Goal: Information Seeking & Learning: Learn about a topic

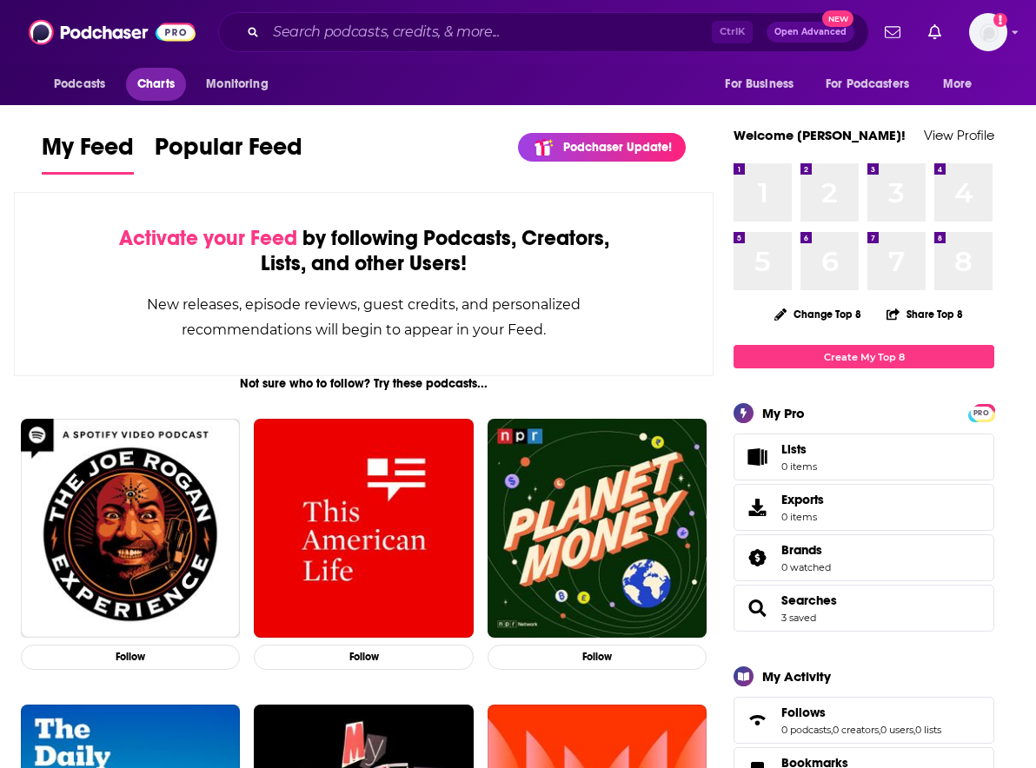
click at [158, 86] on span "Charts" at bounding box center [155, 84] width 37 height 24
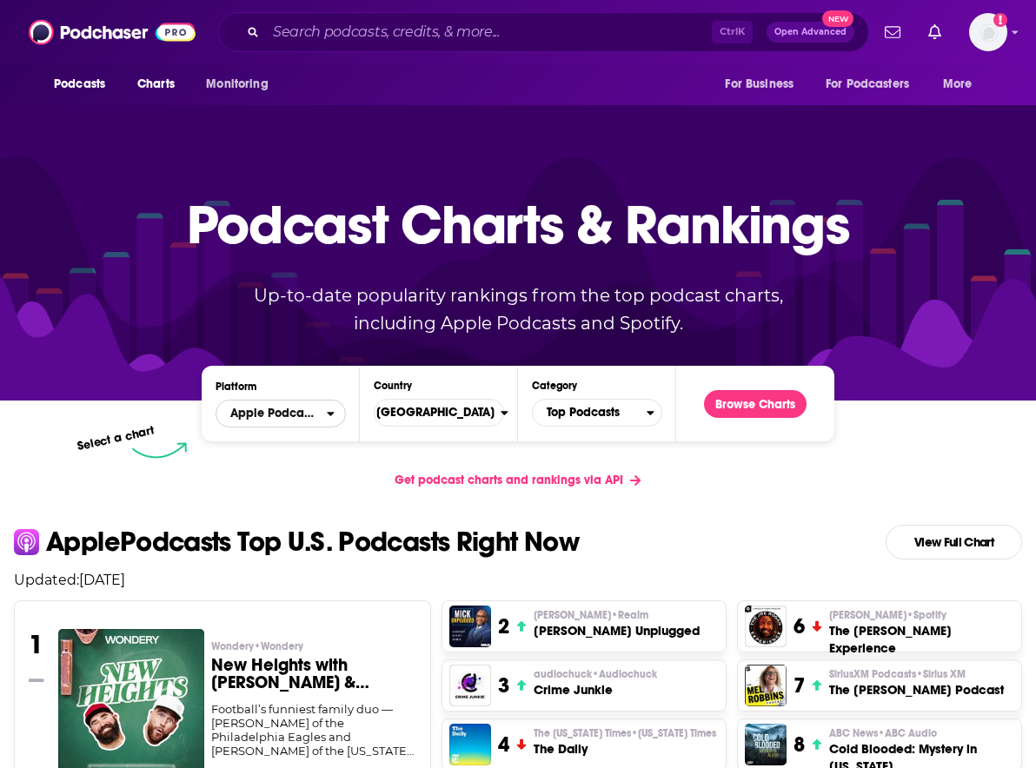
click at [302, 419] on span "Apple Podcasts" at bounding box center [271, 414] width 110 height 30
click at [420, 410] on span "United States" at bounding box center [431, 413] width 138 height 30
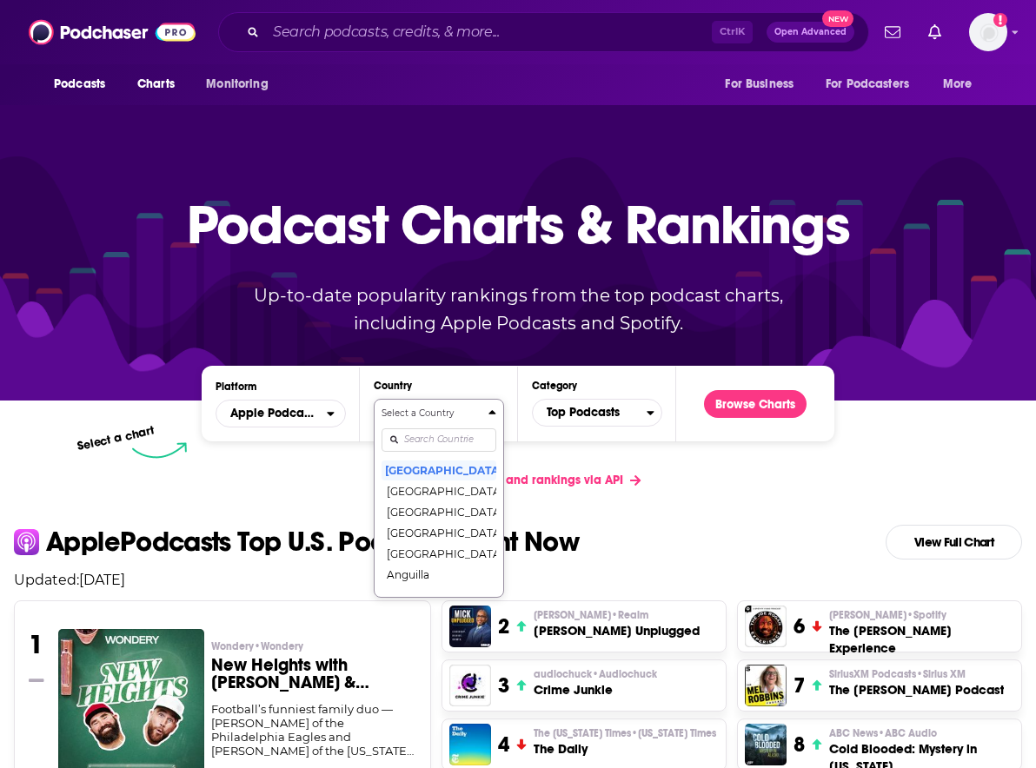
click at [454, 442] on div "Select a Country United States Afghanistan Albania Algeria Angola Anguilla Anti…" at bounding box center [438, 498] width 115 height 183
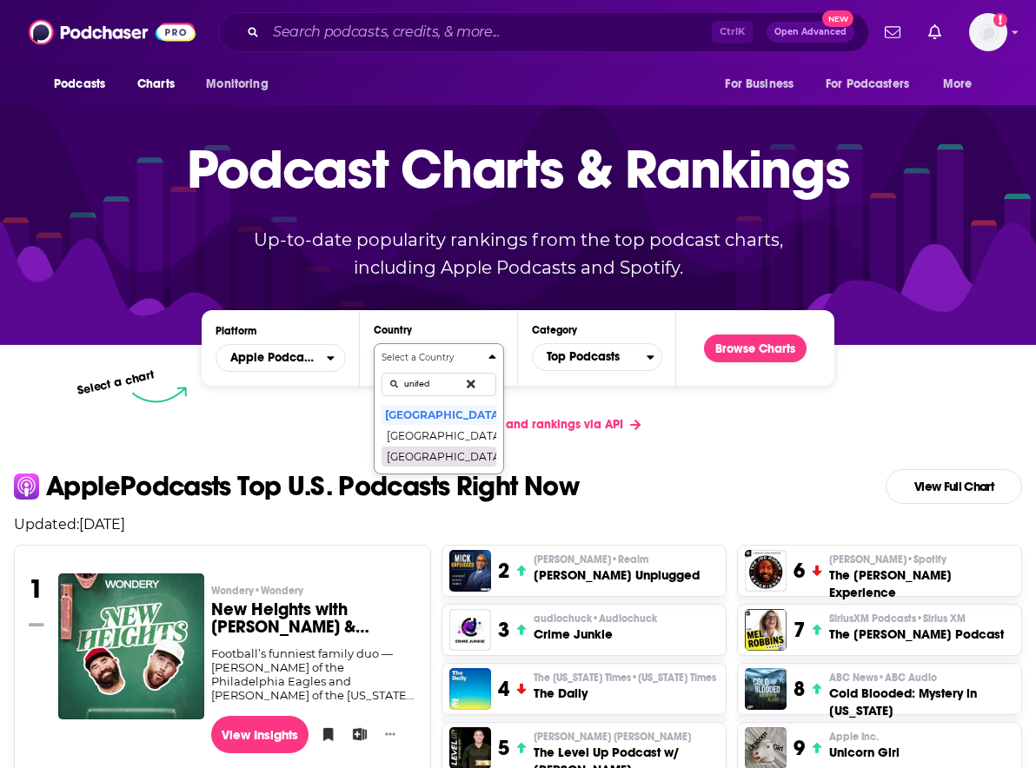
type input "united"
click at [453, 450] on button "[GEOGRAPHIC_DATA]" at bounding box center [438, 456] width 115 height 21
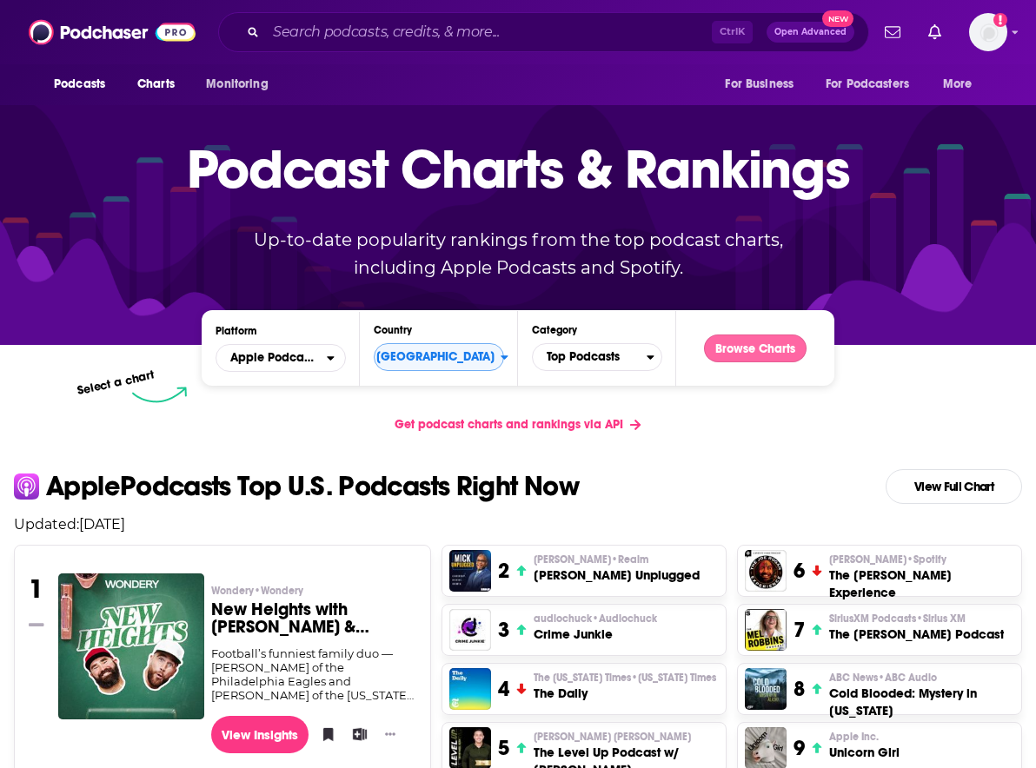
click at [806, 341] on button "Browse Charts" at bounding box center [755, 348] width 103 height 28
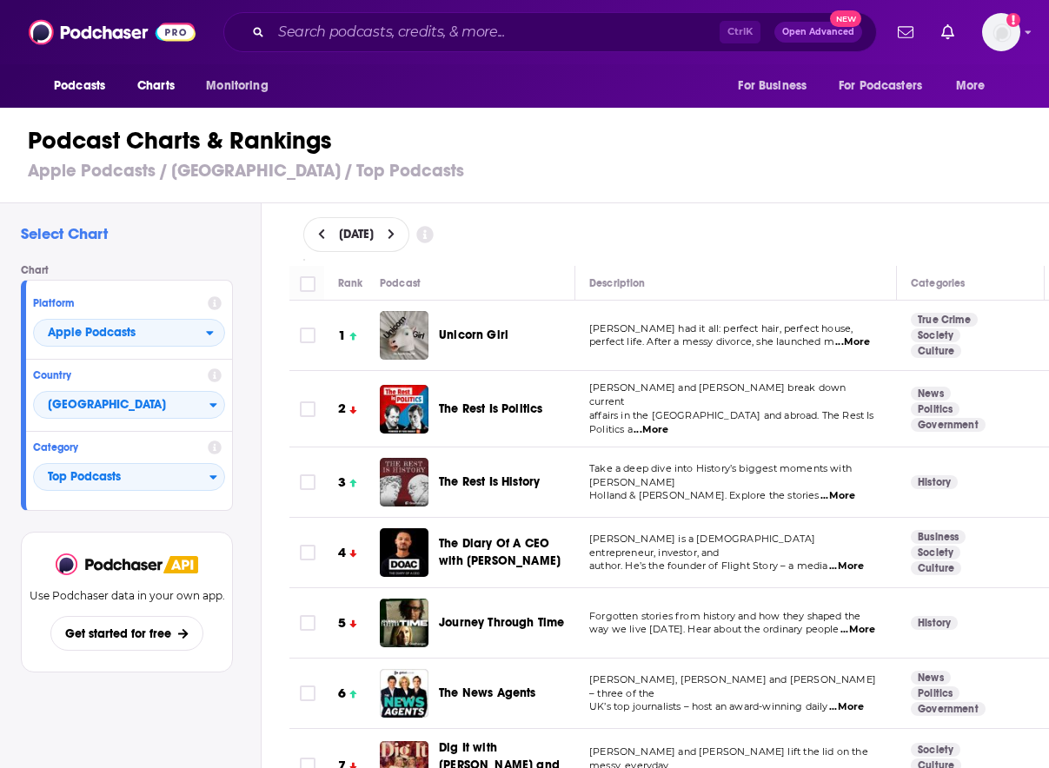
click at [842, 344] on span "...More" at bounding box center [852, 342] width 35 height 14
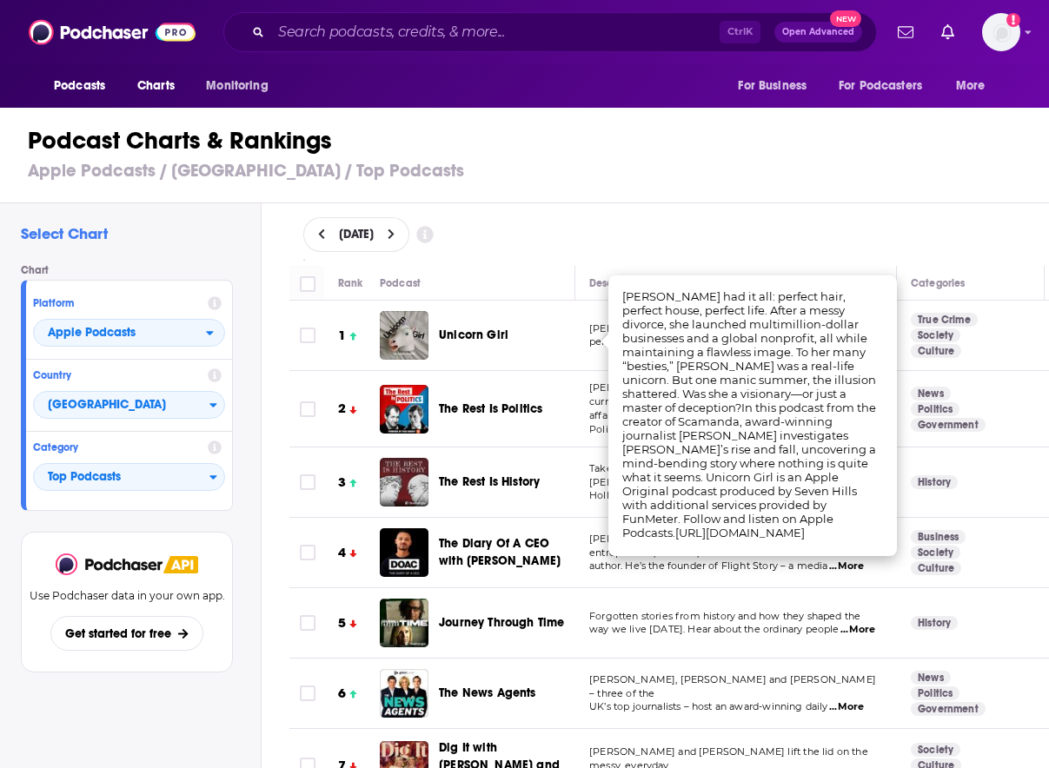
click at [725, 189] on div "Podcast Charts & Rankings Apple Podcasts / United Kingdom / Top Podcasts" at bounding box center [531, 153] width 1063 height 99
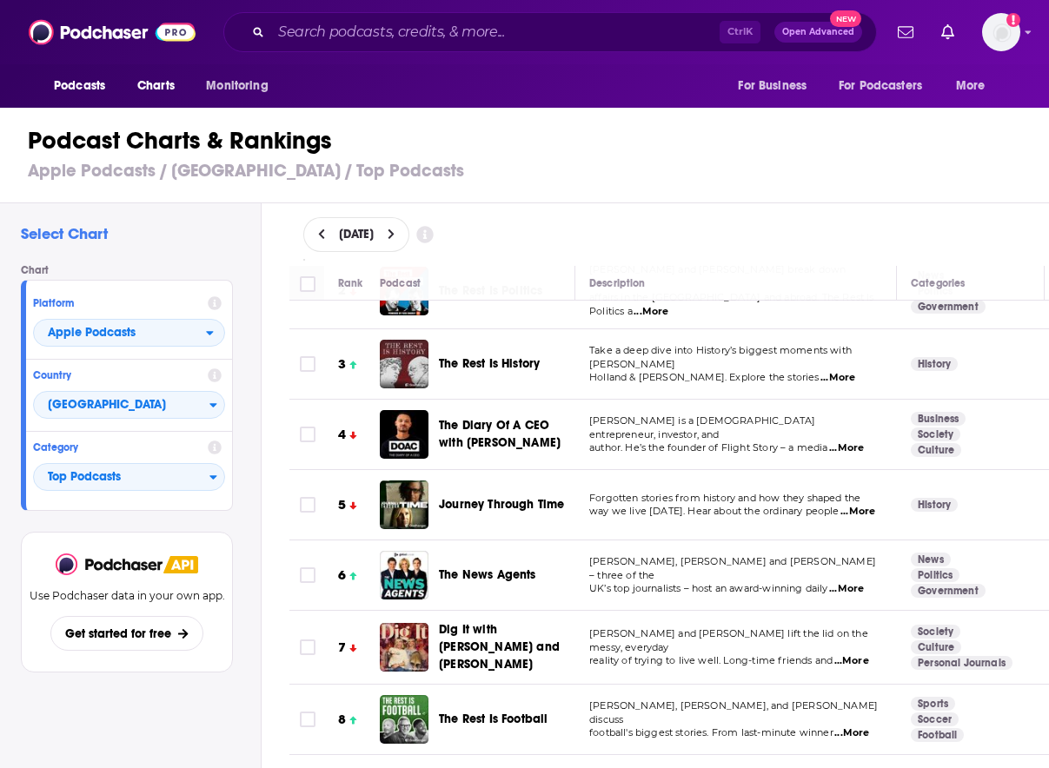
scroll to position [261, 0]
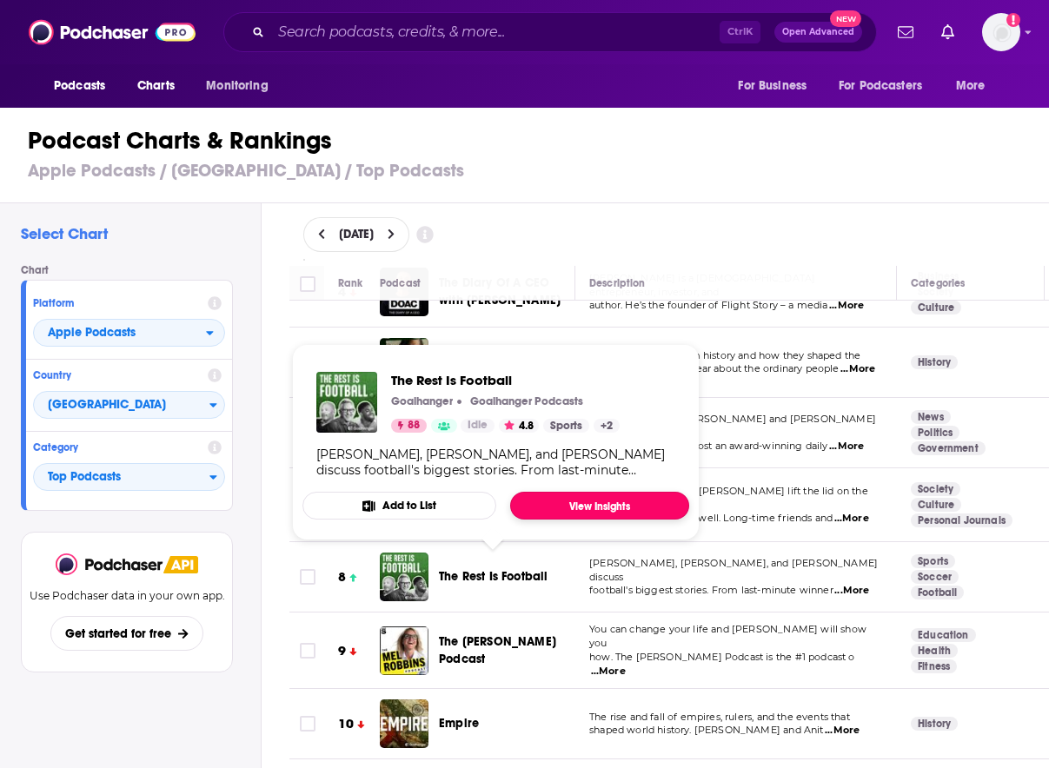
click at [540, 498] on link "View Insights" at bounding box center [599, 506] width 179 height 28
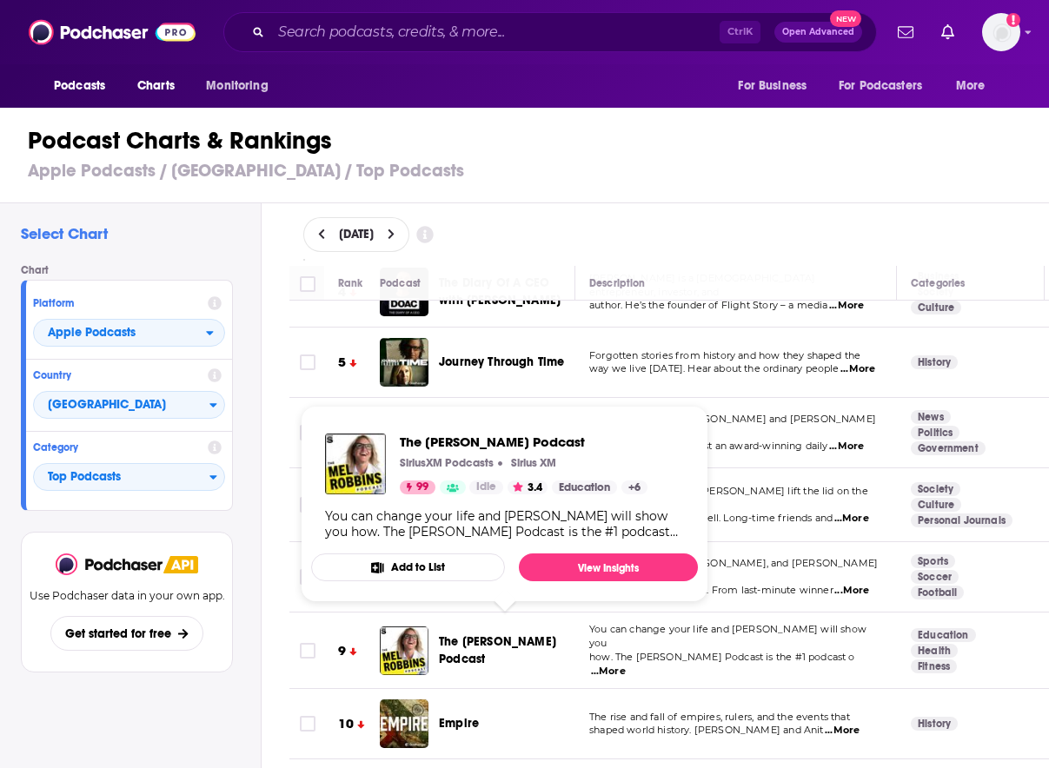
click at [446, 639] on span "The Mel Robbins Podcast" at bounding box center [497, 650] width 117 height 32
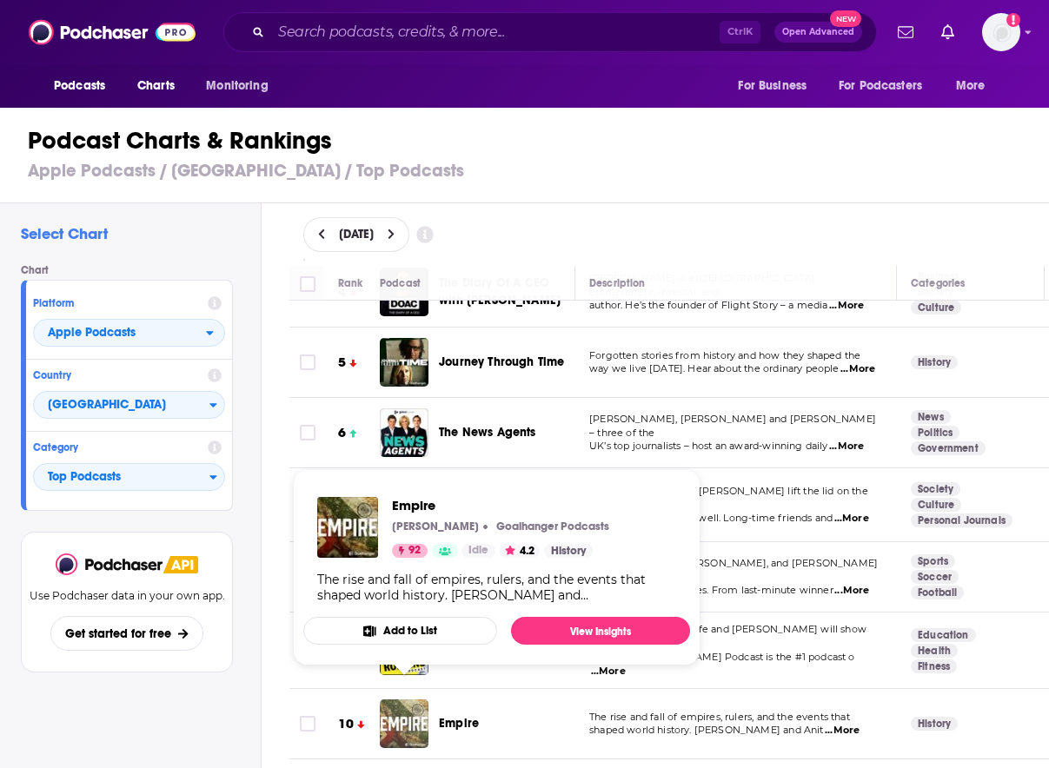
click at [421, 704] on img "Empire" at bounding box center [404, 723] width 49 height 49
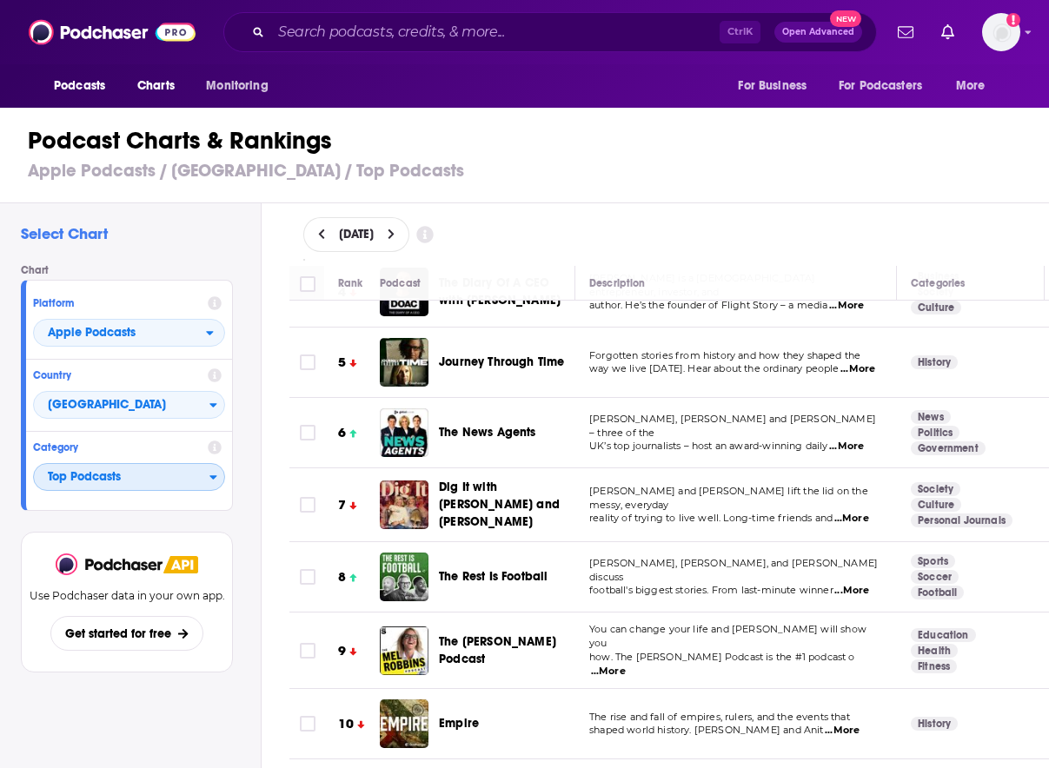
click at [120, 471] on span "Top Podcasts" at bounding box center [122, 478] width 176 height 30
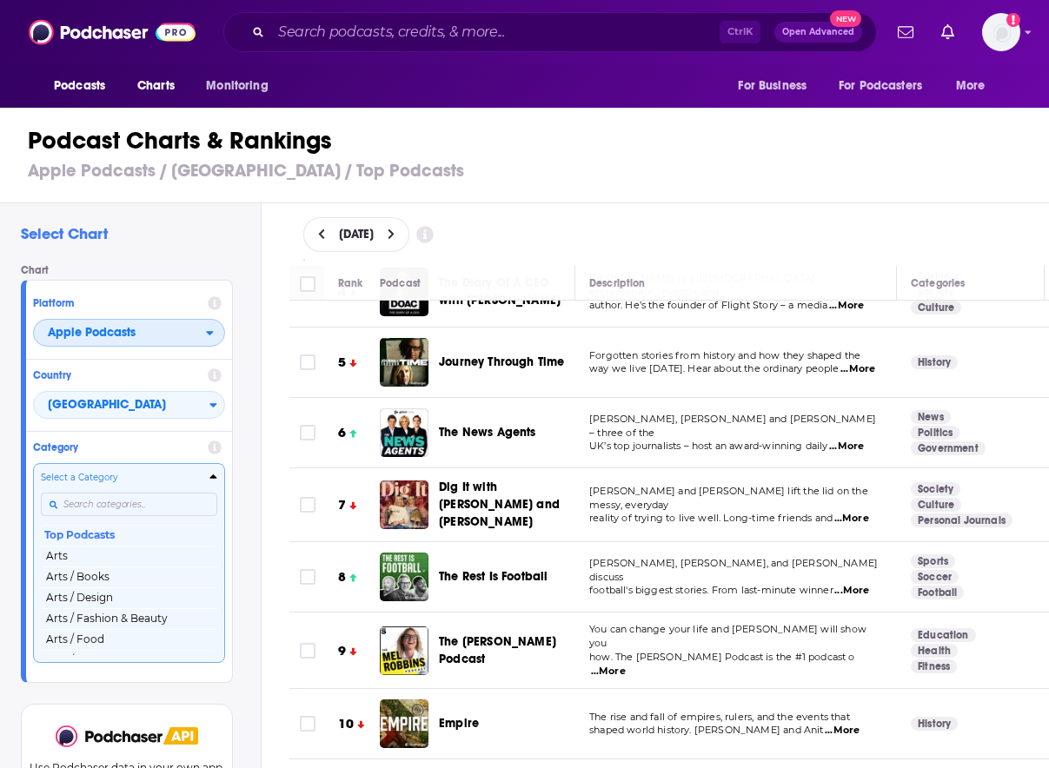
click at [126, 331] on span "Apple Podcasts" at bounding box center [92, 333] width 88 height 12
click at [109, 380] on div "Spotify" at bounding box center [129, 385] width 178 height 21
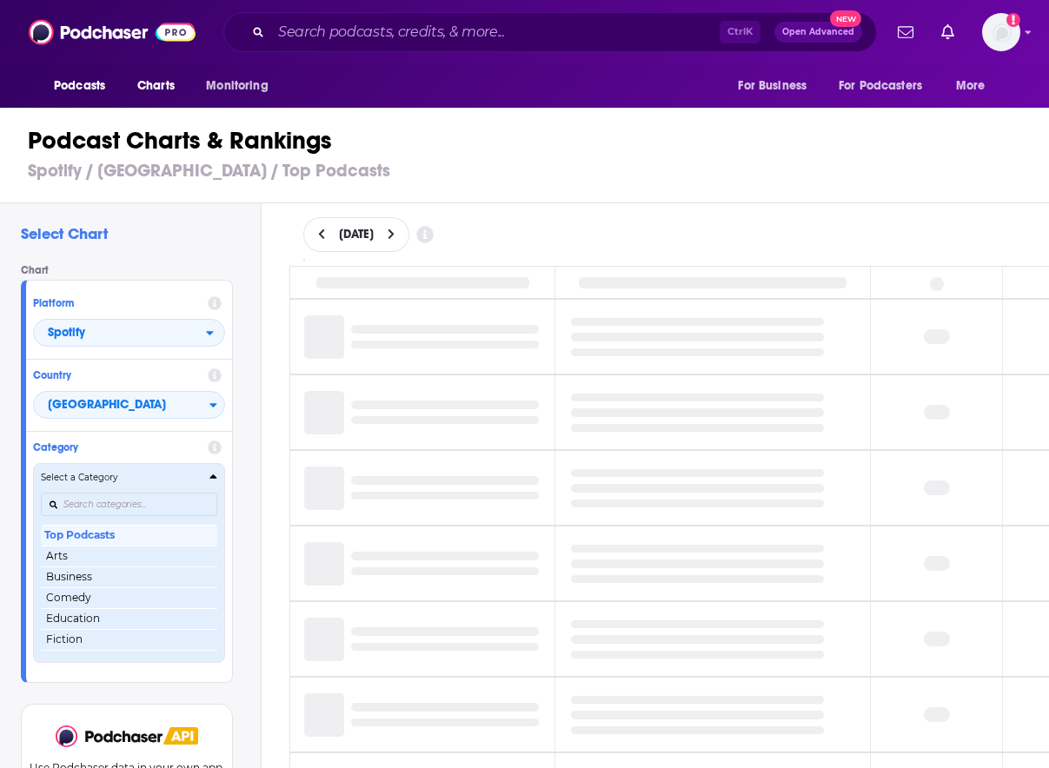
click at [180, 474] on h4 "Select a Category" at bounding box center [122, 478] width 162 height 9
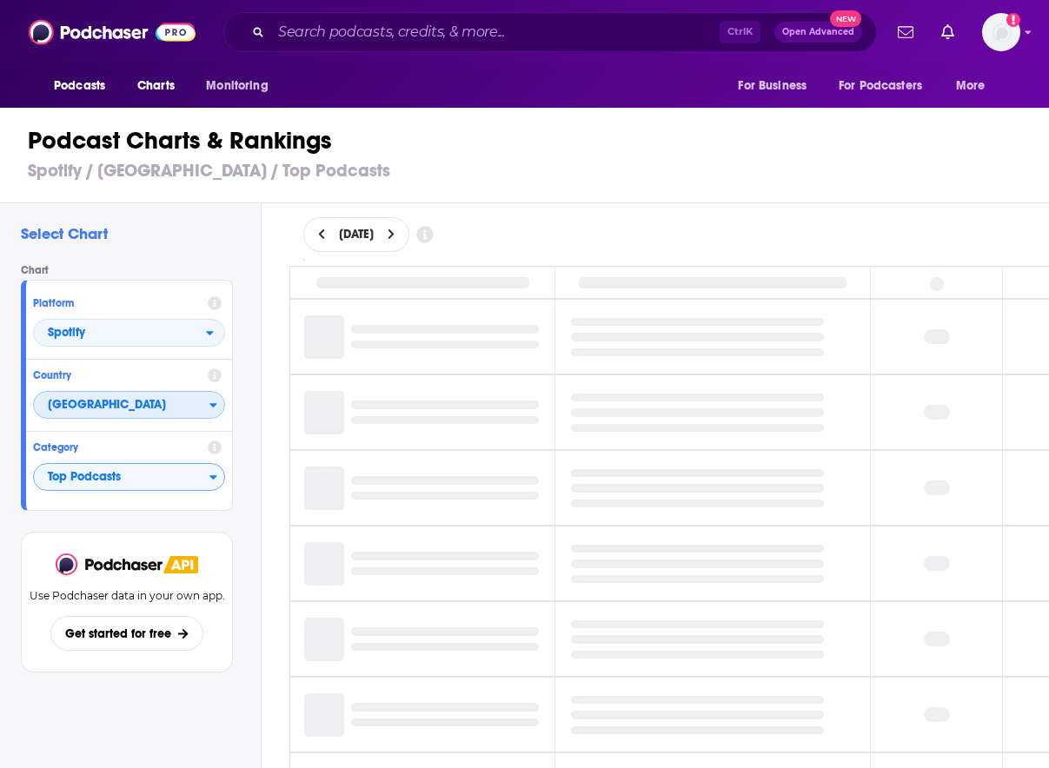
click at [194, 402] on span "[GEOGRAPHIC_DATA]" at bounding box center [122, 406] width 176 height 30
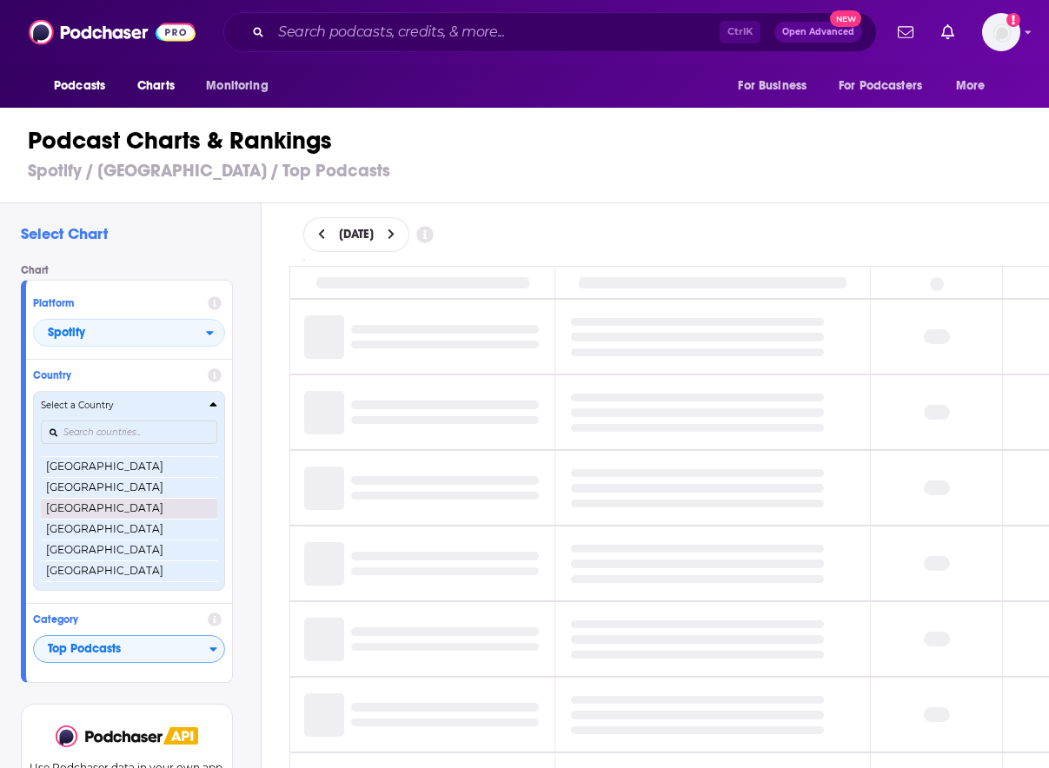
scroll to position [412, 0]
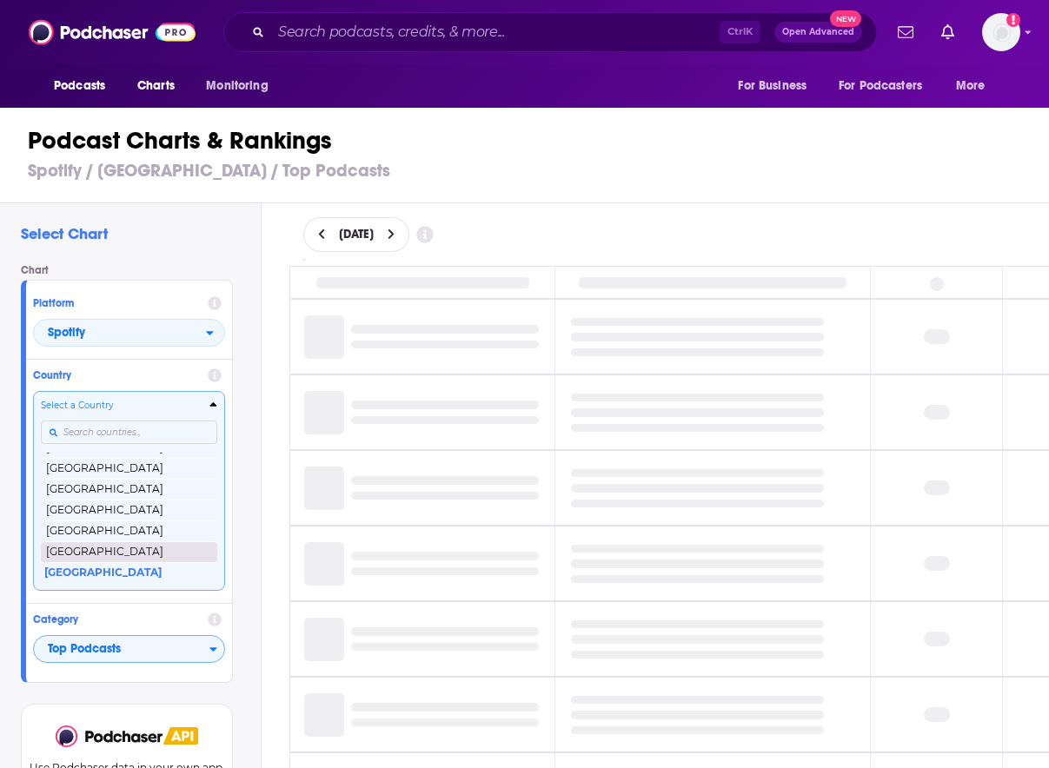
click at [136, 549] on button "[GEOGRAPHIC_DATA]" at bounding box center [129, 551] width 176 height 21
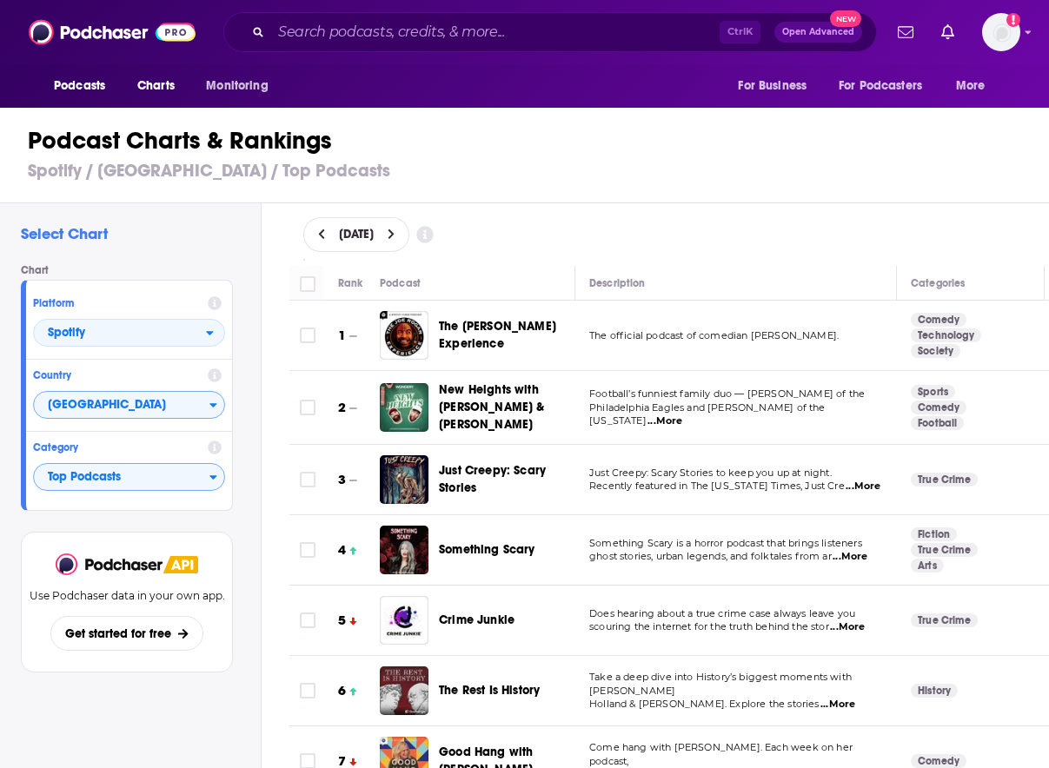
click at [401, 241] on button at bounding box center [391, 235] width 18 height 15
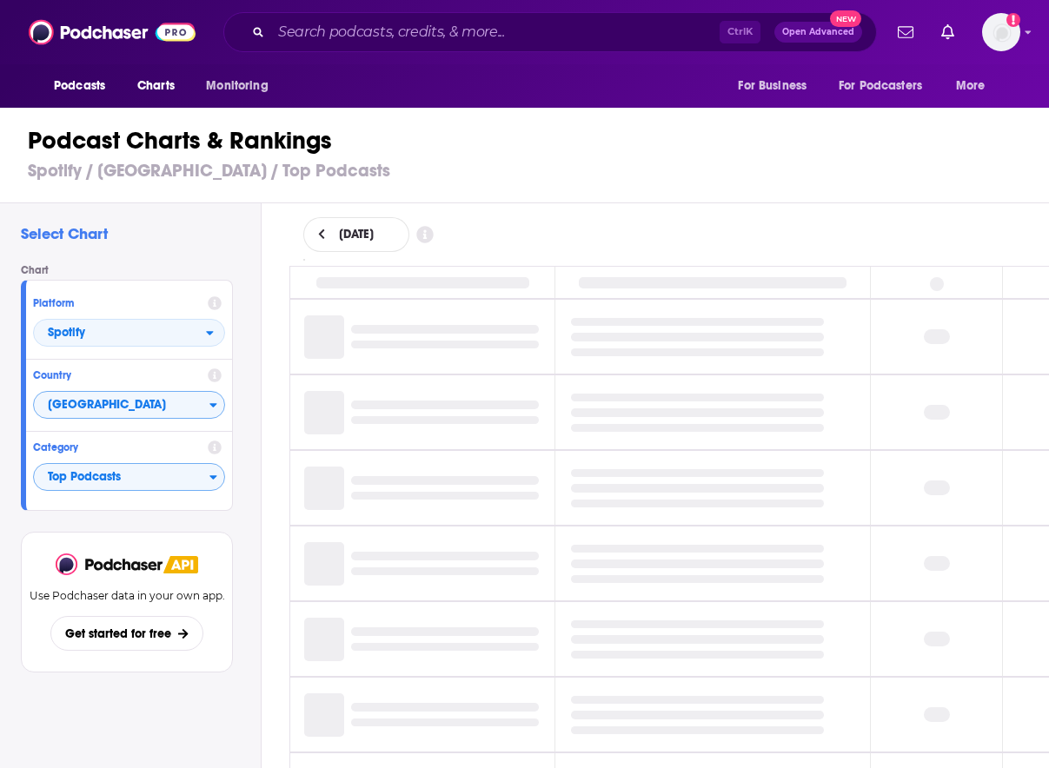
click at [409, 235] on div "August 20, 2025" at bounding box center [356, 234] width 106 height 35
select select "7"
click at [404, 182] on h3 "Spotify / United Kingdom / Top Podcasts" at bounding box center [532, 171] width 1008 height 22
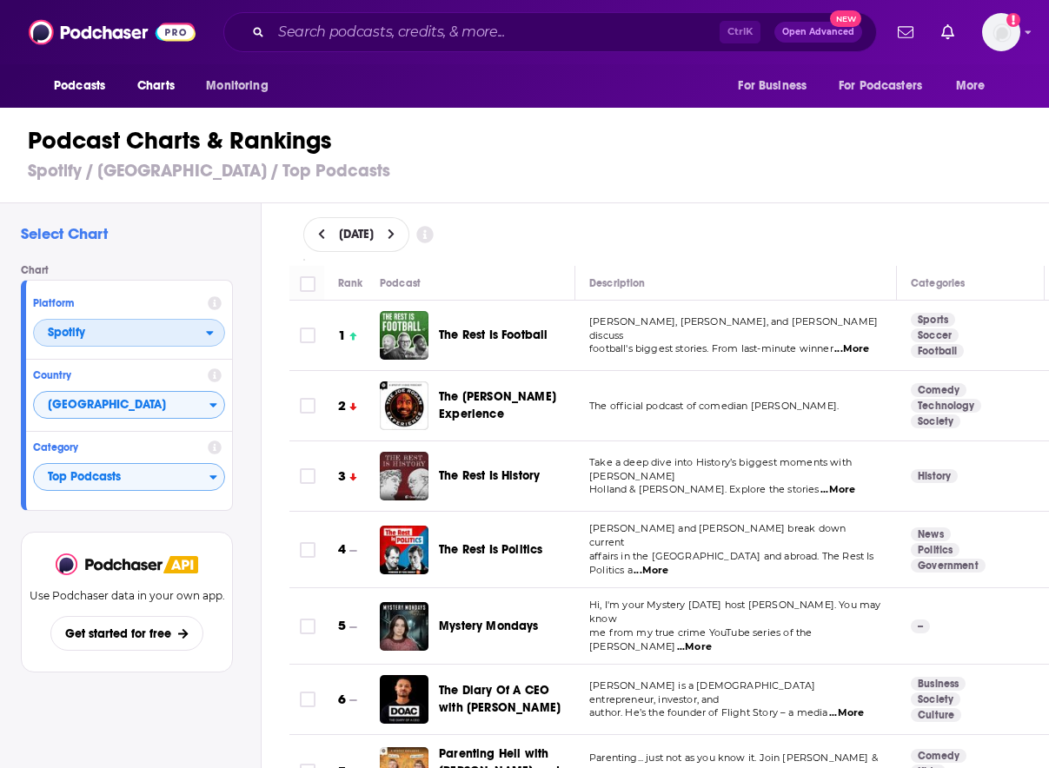
click at [130, 335] on span "Spotify" at bounding box center [120, 334] width 172 height 30
click at [111, 360] on span "Apple Podcasts" at bounding box center [127, 364] width 169 height 10
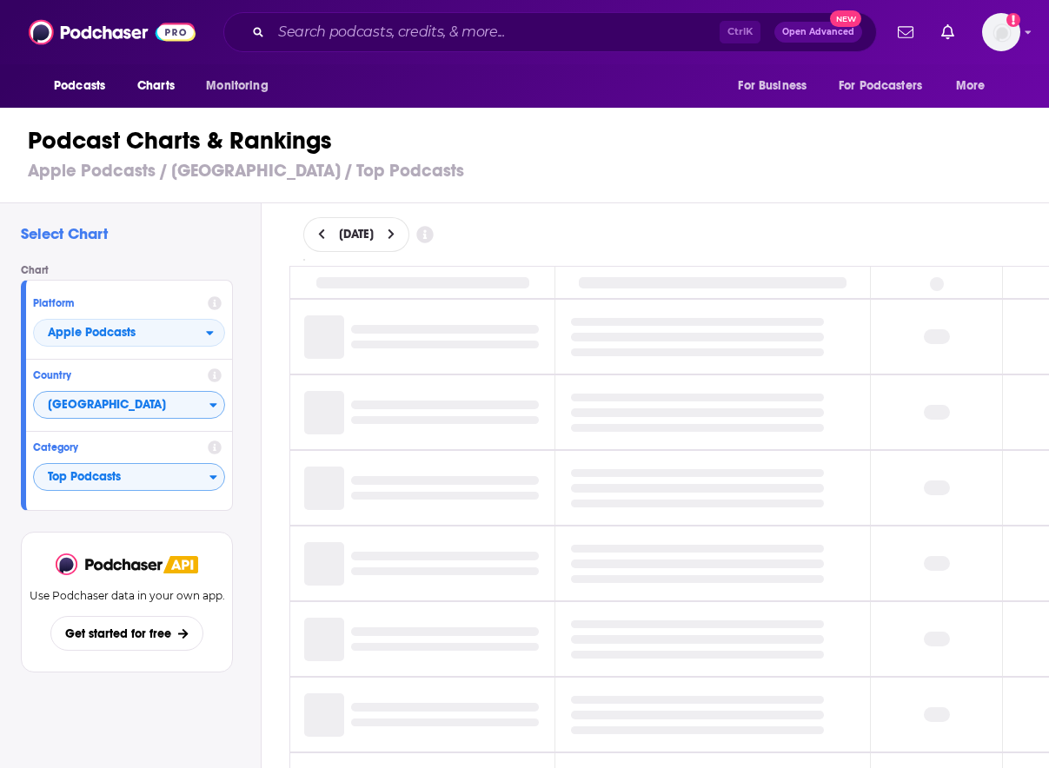
click at [111, 360] on div "Country United States" at bounding box center [129, 396] width 206 height 72
click at [123, 398] on span "[GEOGRAPHIC_DATA]" at bounding box center [122, 406] width 176 height 30
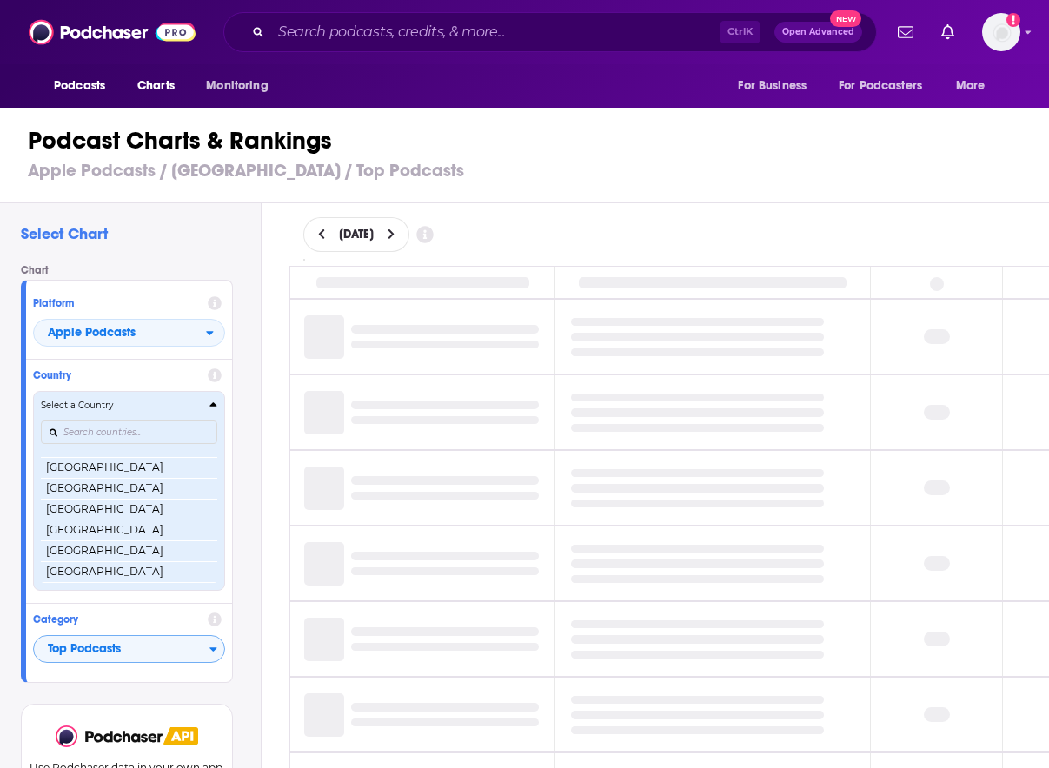
scroll to position [3352, 0]
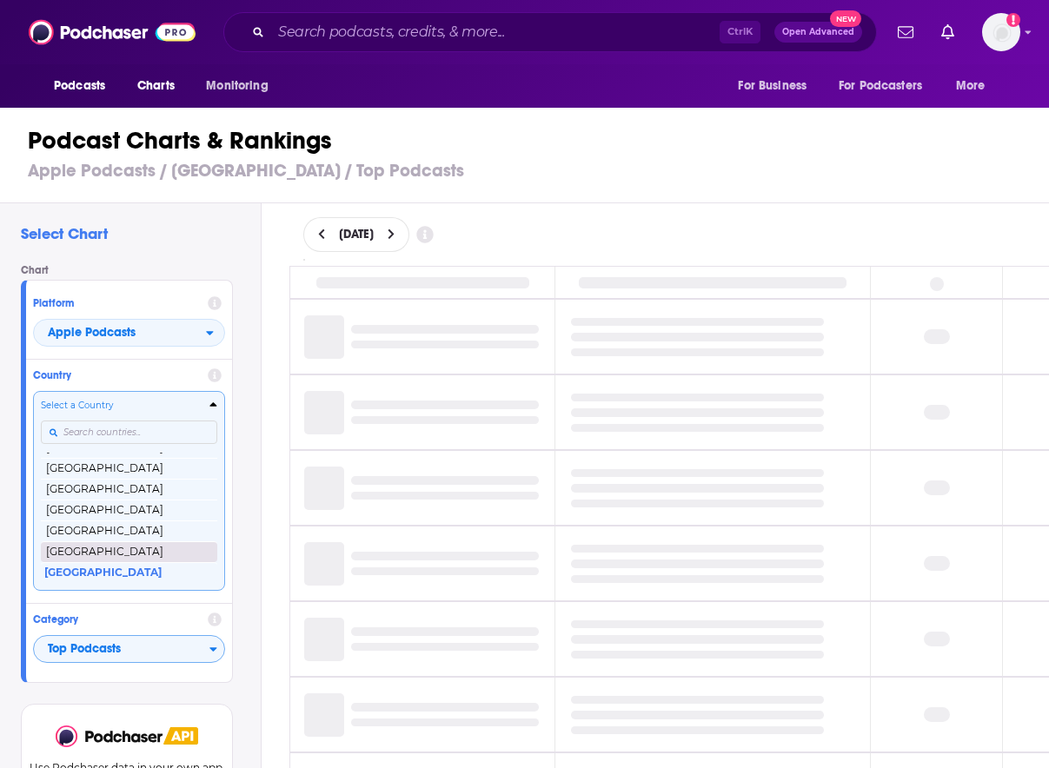
click at [75, 558] on button "[GEOGRAPHIC_DATA]" at bounding box center [129, 551] width 176 height 21
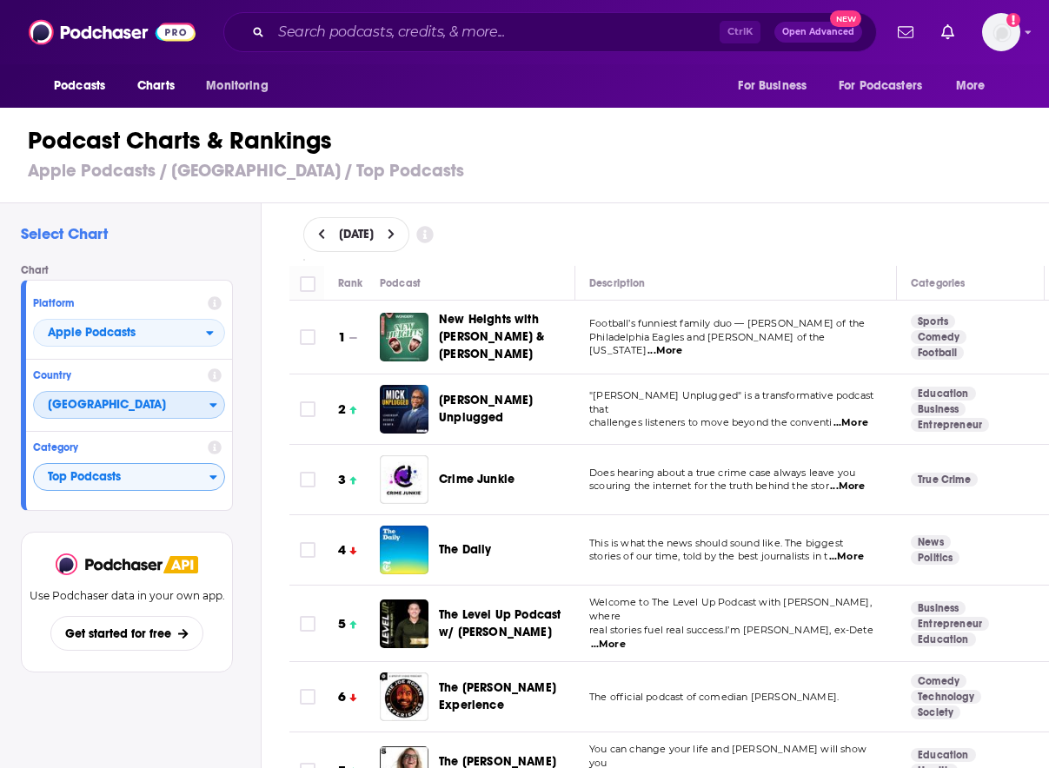
click at [111, 407] on span "[GEOGRAPHIC_DATA]" at bounding box center [122, 406] width 176 height 30
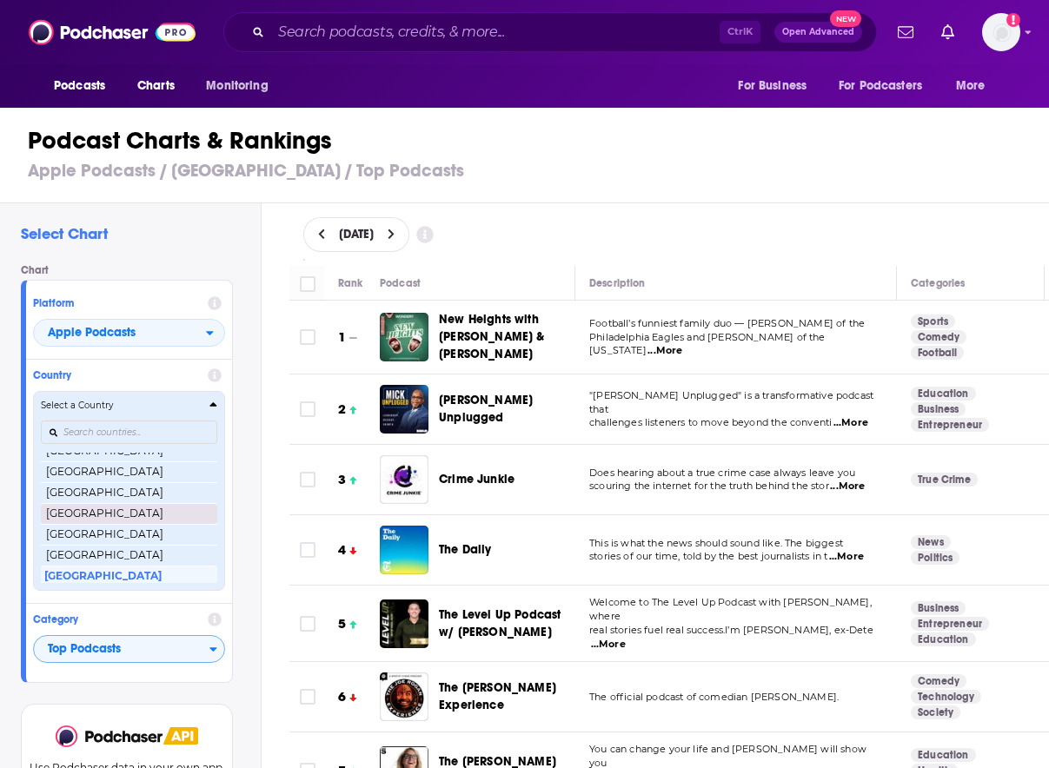
scroll to position [3331, 0]
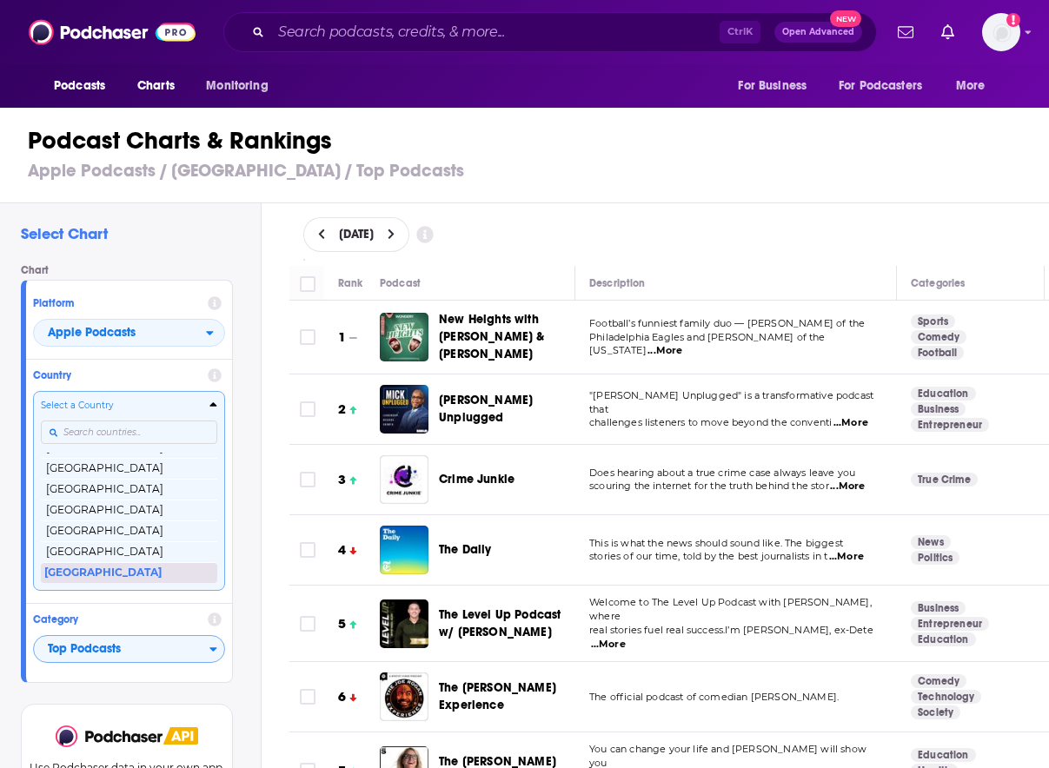
click at [102, 573] on button "[GEOGRAPHIC_DATA]" at bounding box center [129, 572] width 176 height 21
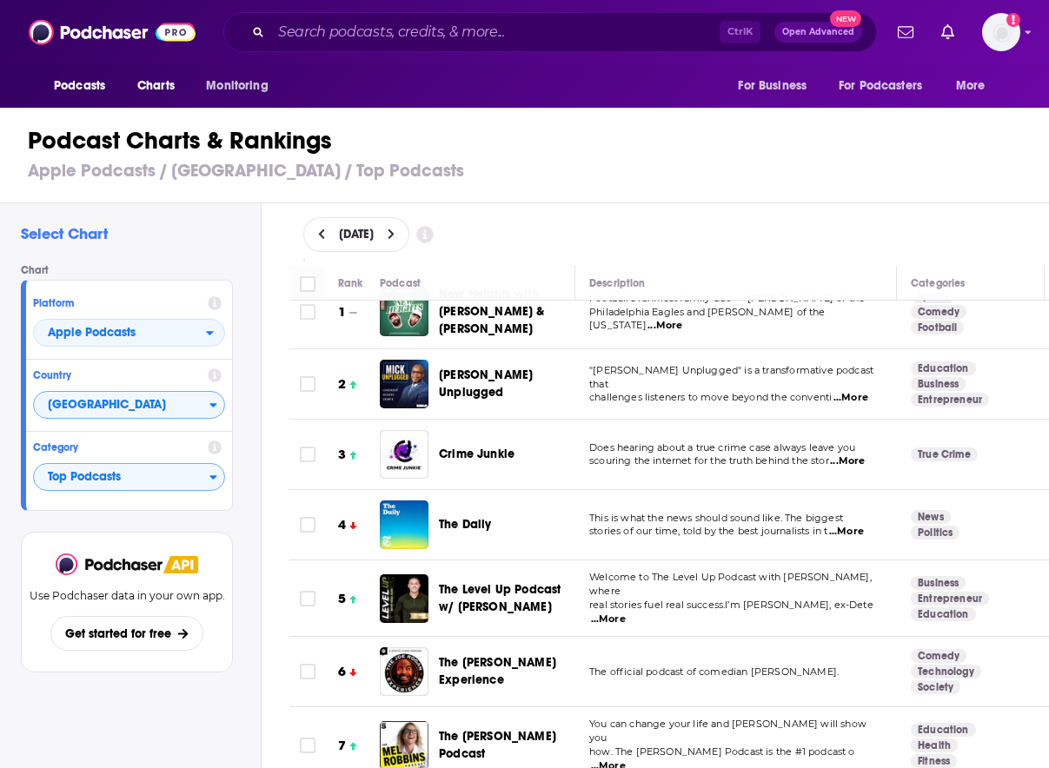
scroll to position [0, 0]
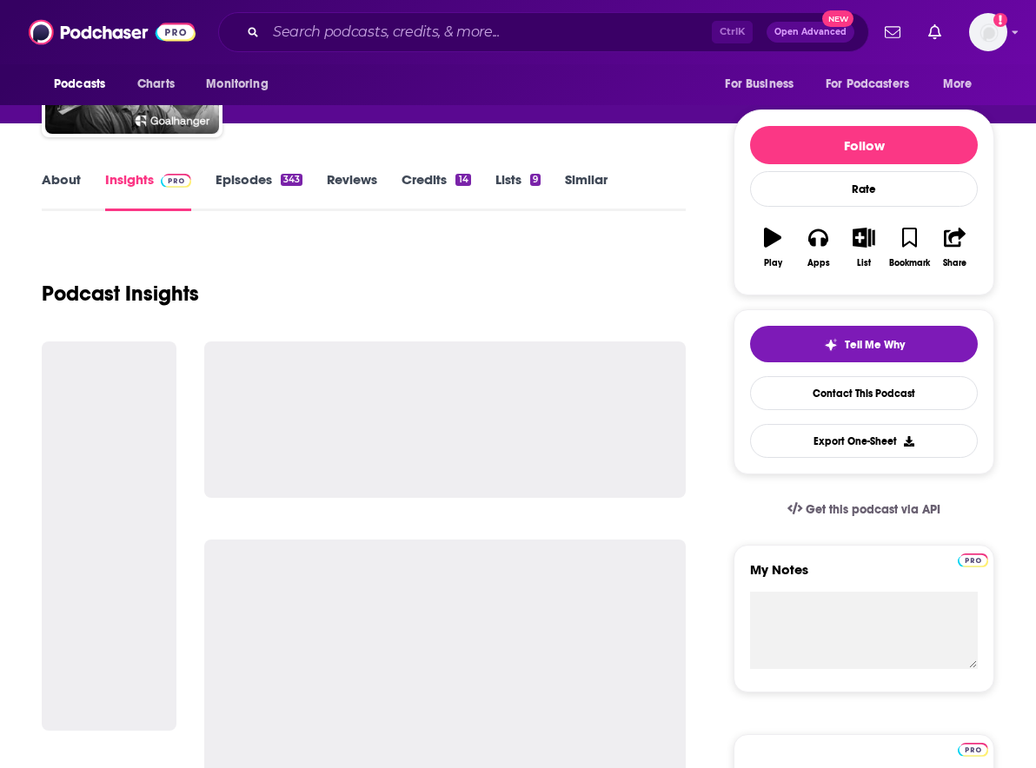
scroll to position [174, 0]
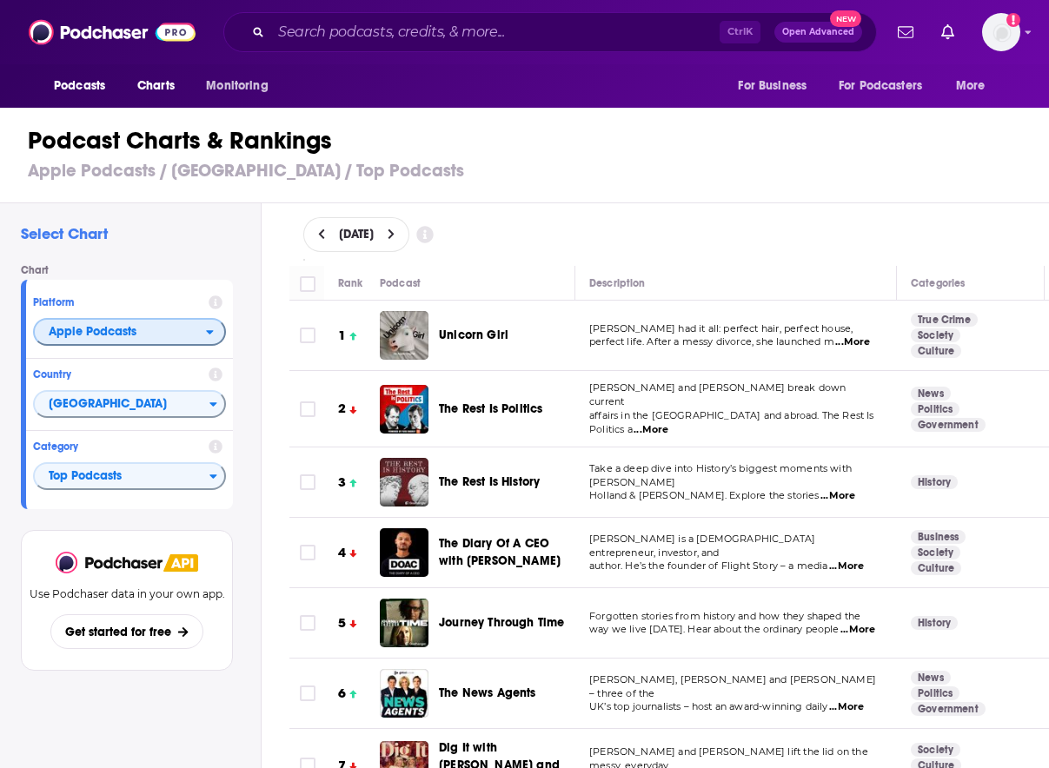
click at [160, 324] on span "Apple Podcasts" at bounding box center [120, 333] width 171 height 30
click at [120, 379] on div "Spotify" at bounding box center [129, 384] width 179 height 21
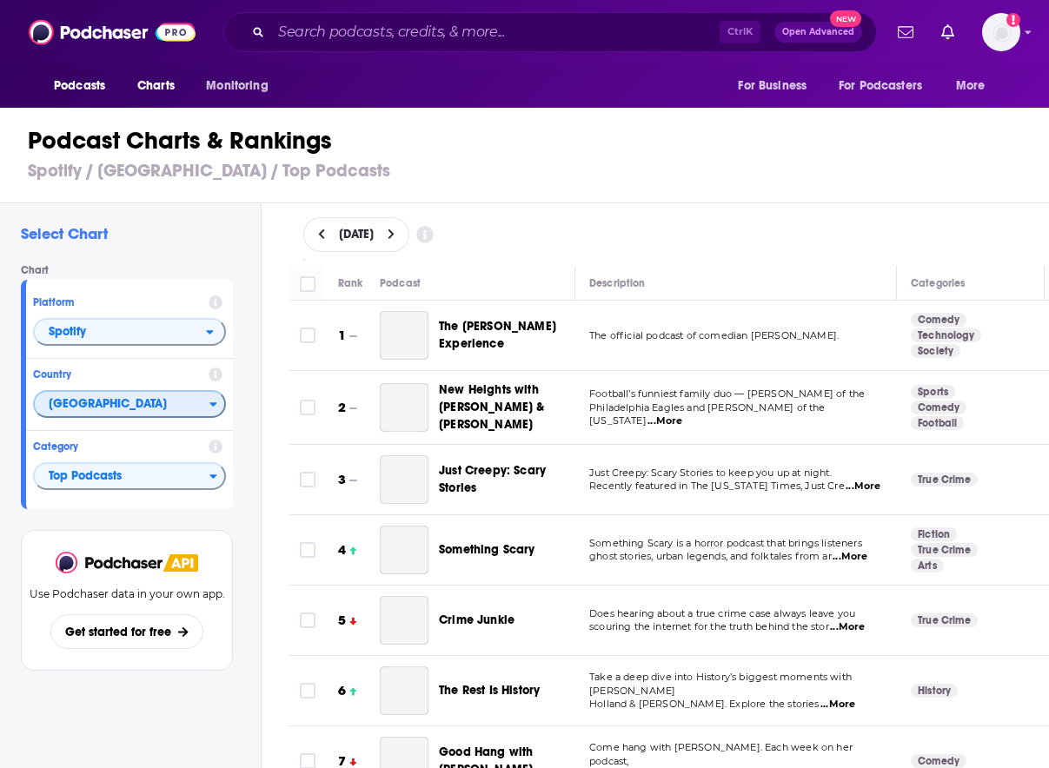
click at [123, 399] on span "[GEOGRAPHIC_DATA]" at bounding box center [122, 405] width 175 height 30
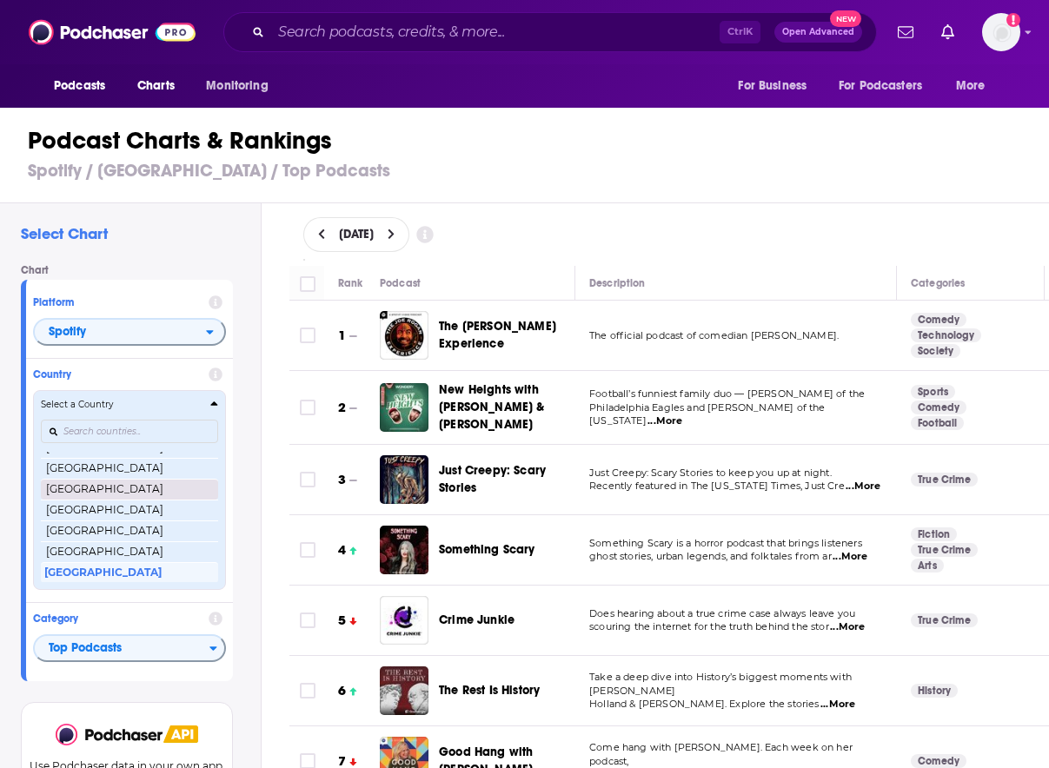
scroll to position [412, 0]
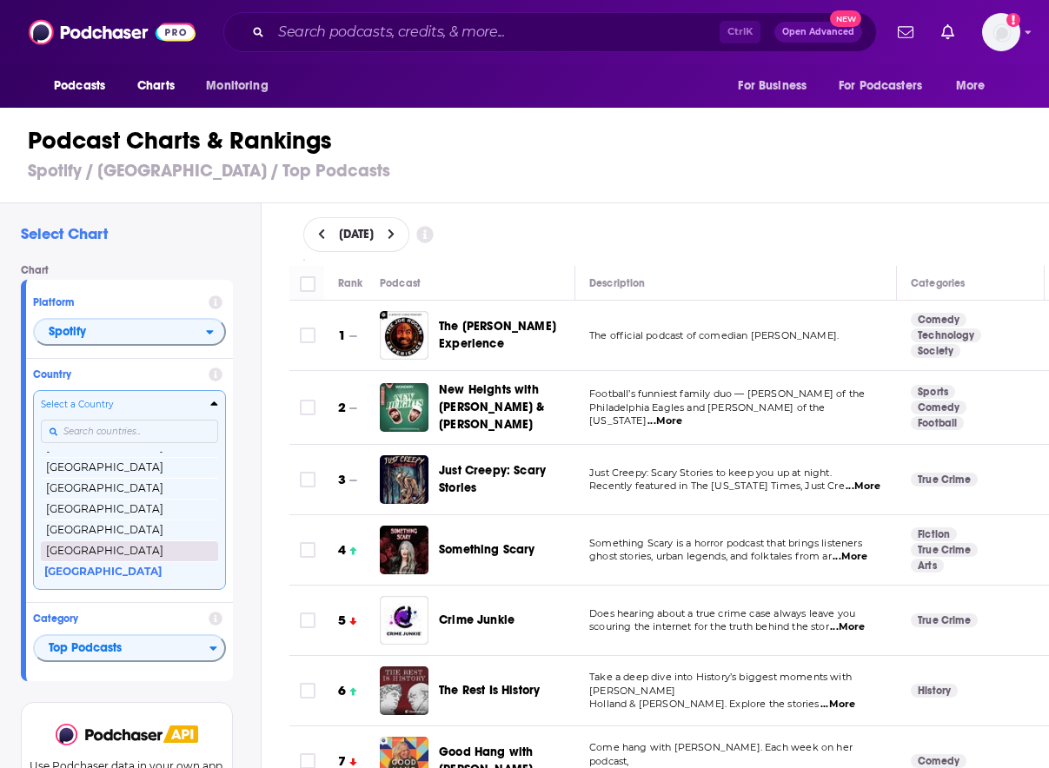
click at [94, 551] on button "[GEOGRAPHIC_DATA]" at bounding box center [129, 550] width 177 height 21
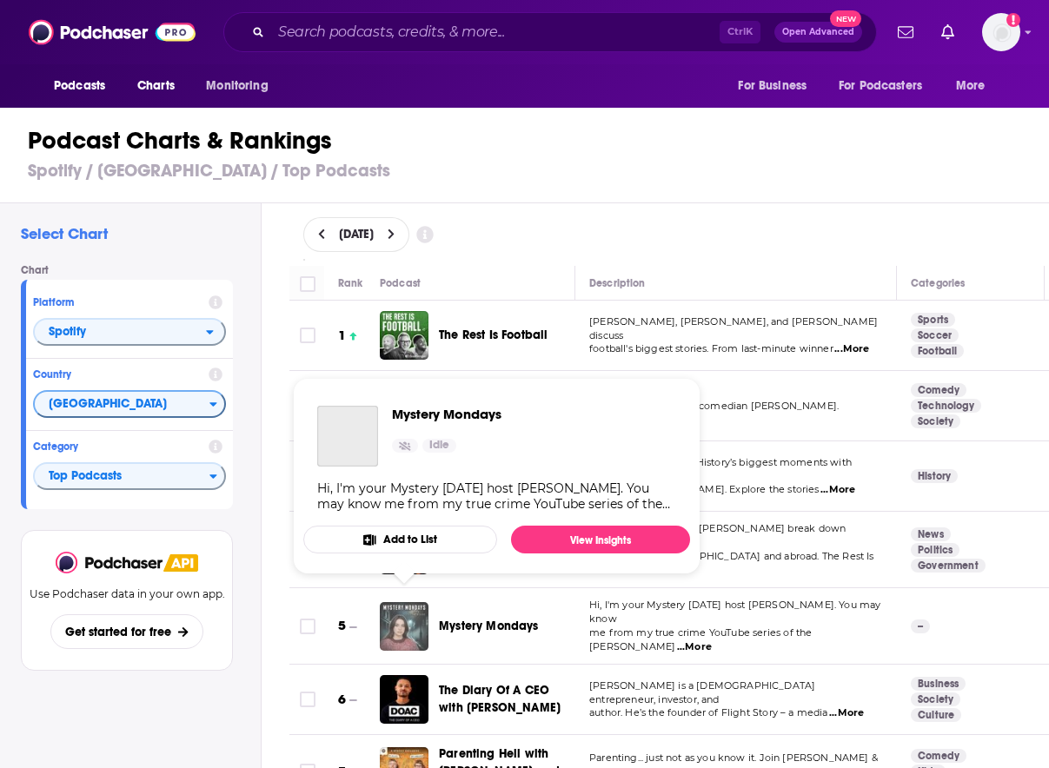
click at [416, 602] on img "Mystery Mondays" at bounding box center [404, 626] width 49 height 49
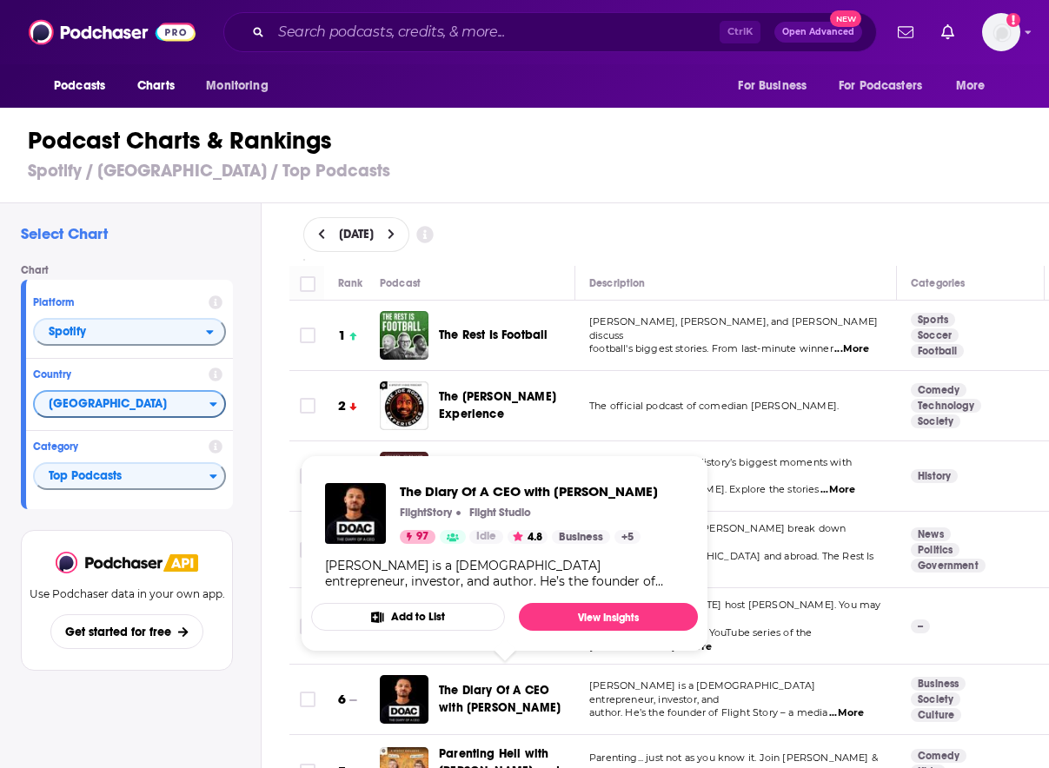
click at [488, 692] on span "The Diary Of A CEO with Steven Bartlett" at bounding box center [500, 699] width 122 height 32
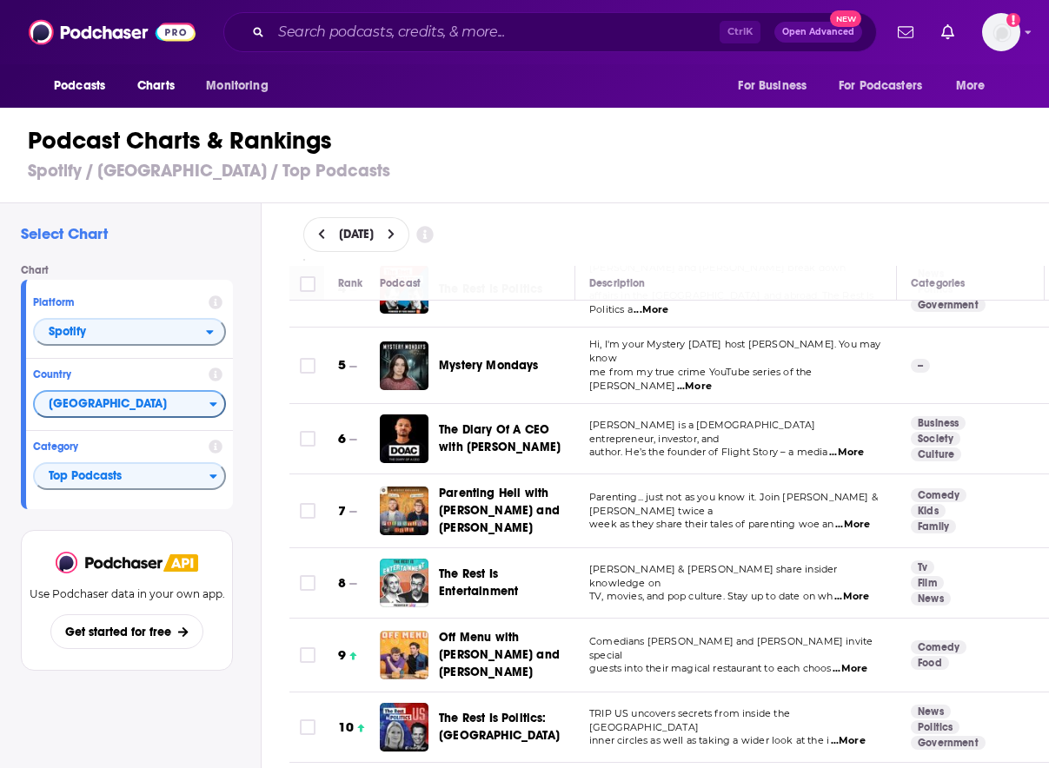
scroll to position [348, 0]
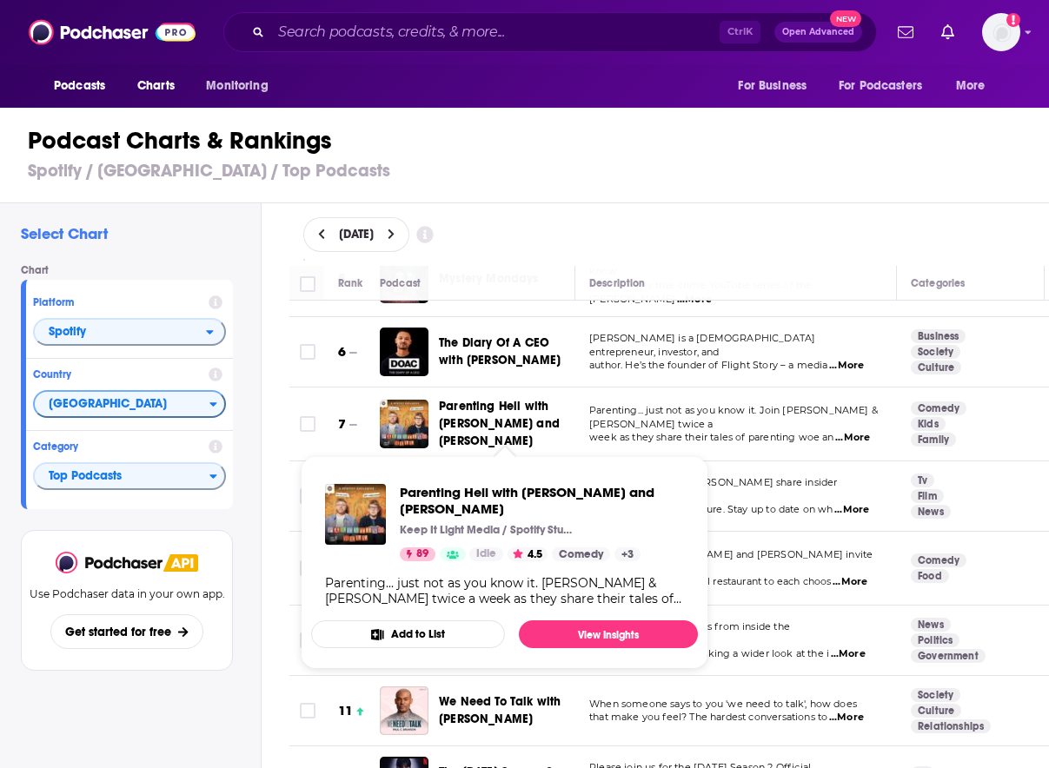
click at [486, 401] on span "Parenting Hell with Rob Beckett and Josh Widdicombe" at bounding box center [499, 424] width 121 height 50
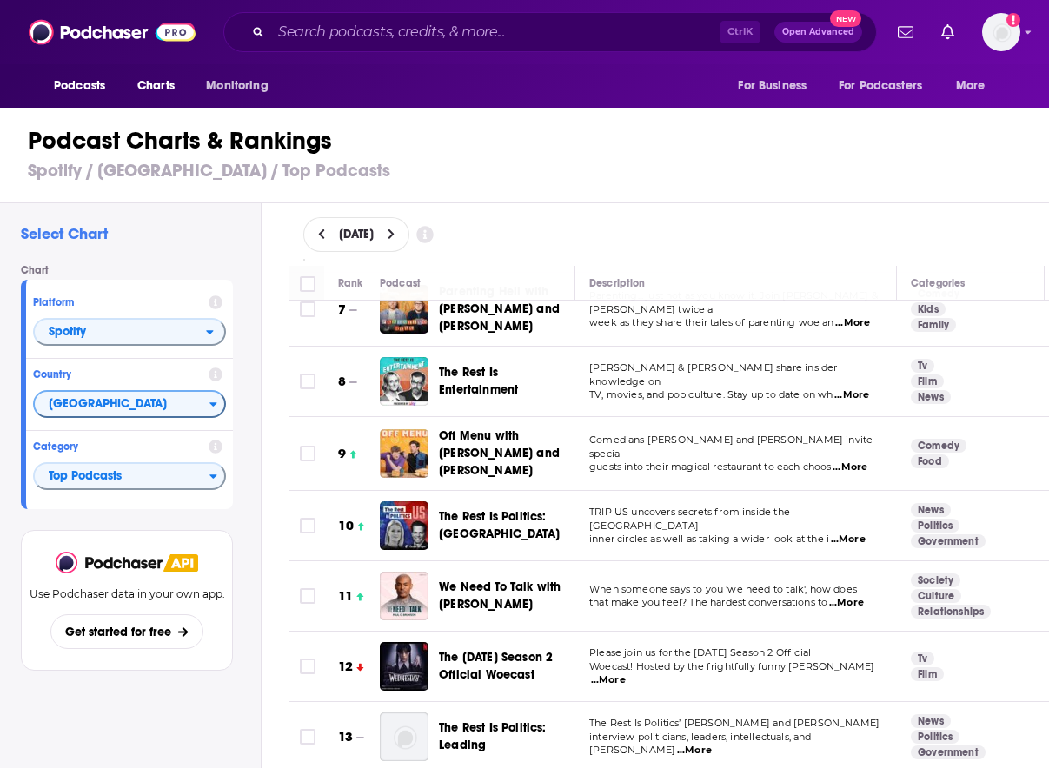
scroll to position [434, 0]
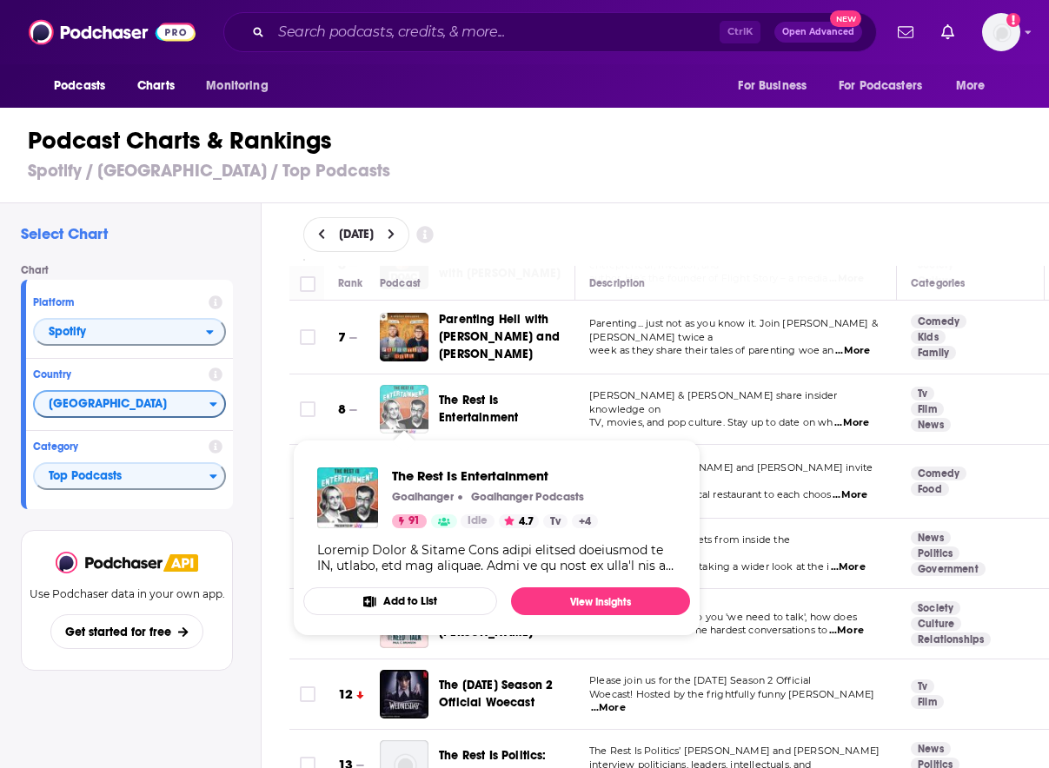
click at [424, 394] on img "The Rest Is Entertainment" at bounding box center [404, 409] width 49 height 49
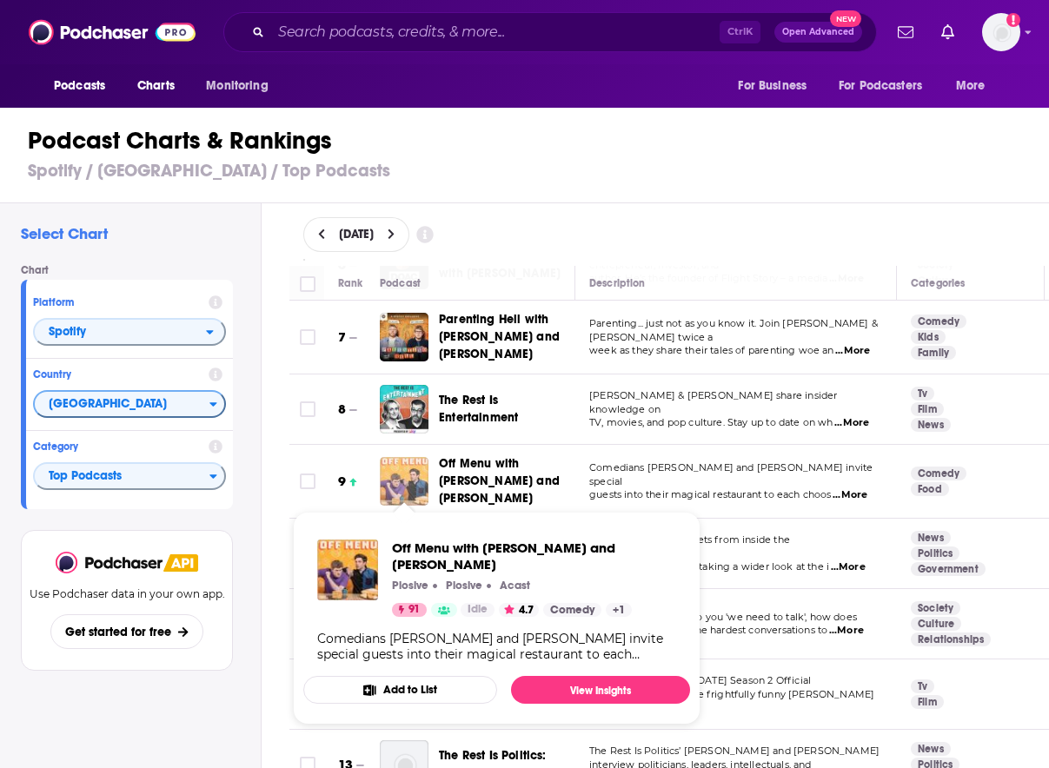
click at [402, 480] on img "Off Menu with Ed Gamble and James Acaster" at bounding box center [404, 481] width 49 height 49
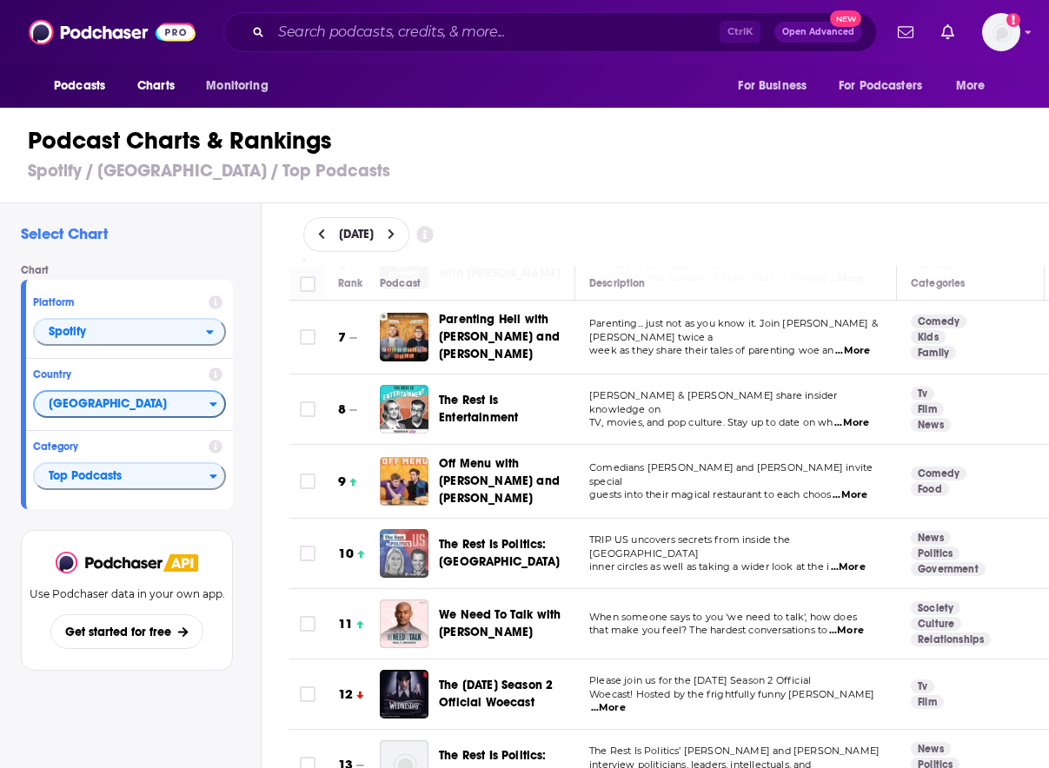
click at [394, 544] on img "The Rest Is Politics: US" at bounding box center [404, 553] width 49 height 49
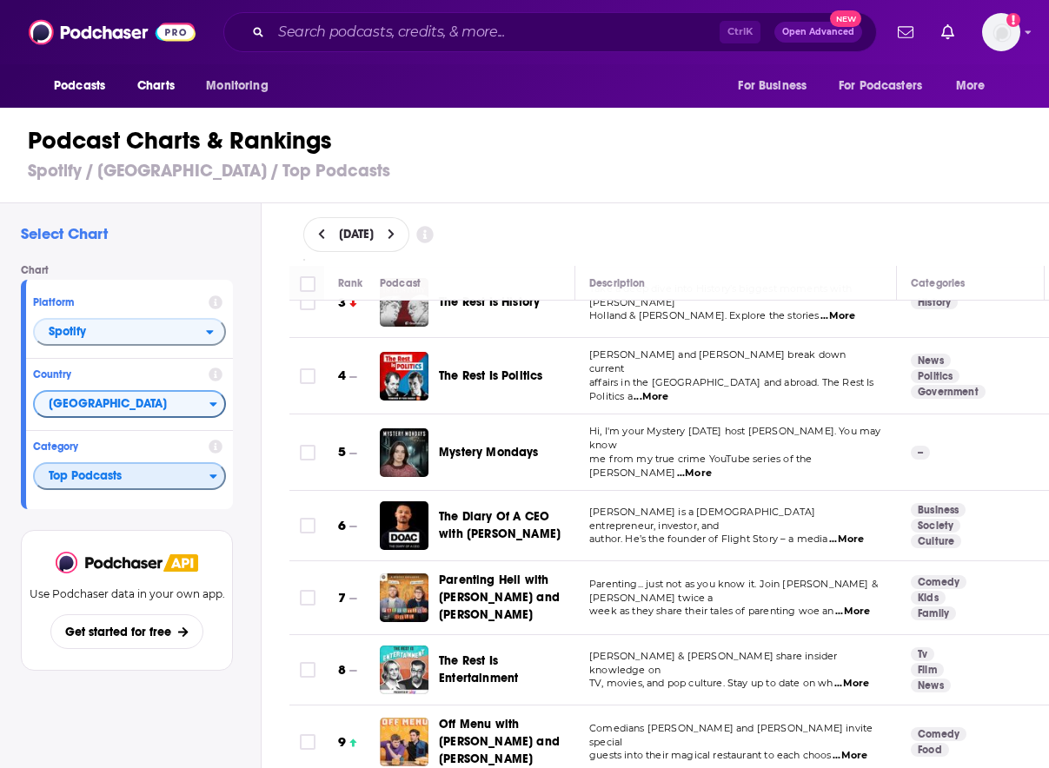
click at [128, 481] on span "Top Podcasts" at bounding box center [122, 477] width 175 height 30
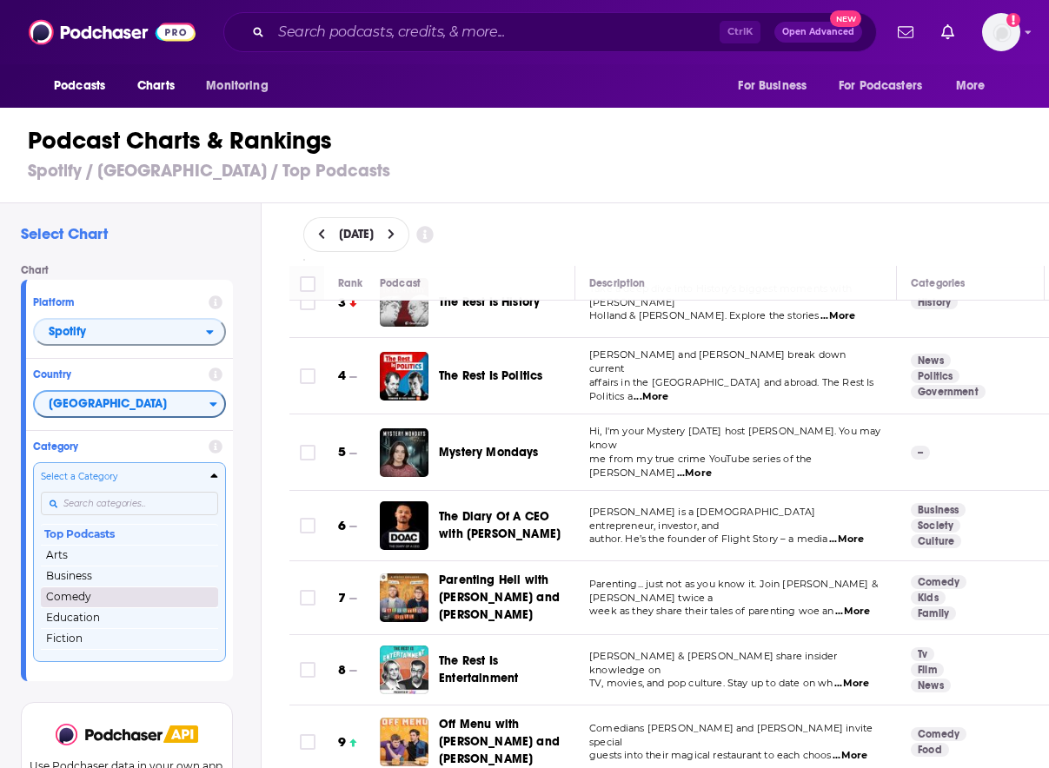
click at [117, 592] on button "Comedy" at bounding box center [129, 596] width 177 height 21
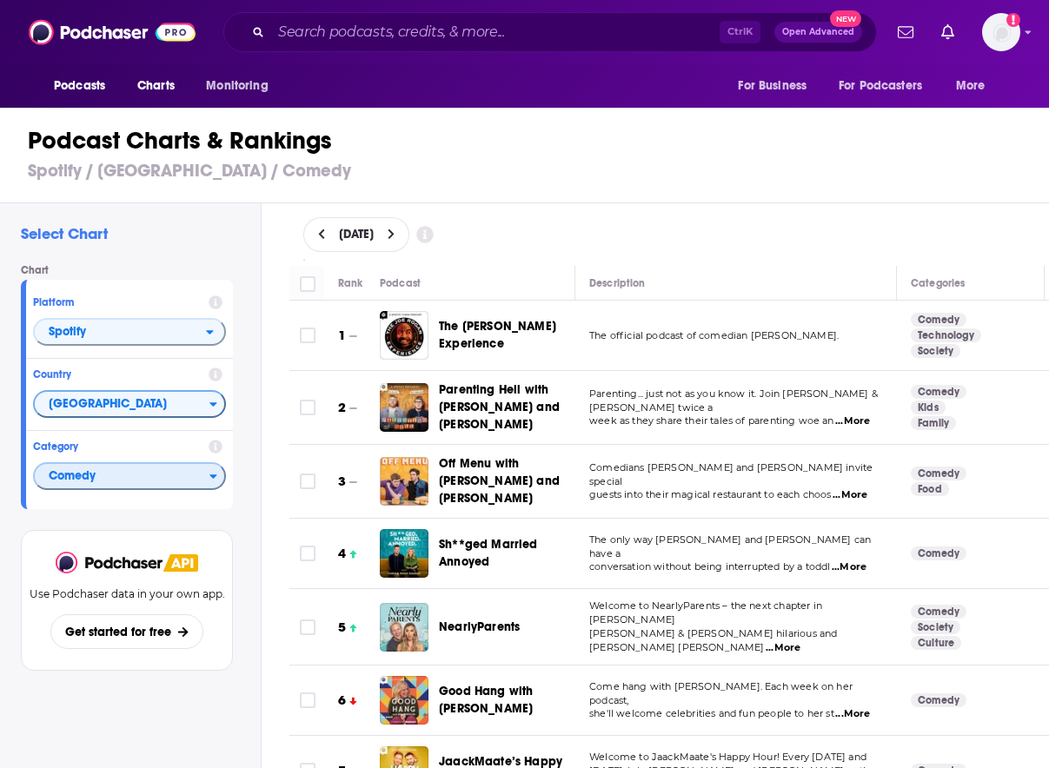
click at [151, 480] on span "Comedy" at bounding box center [122, 477] width 175 height 30
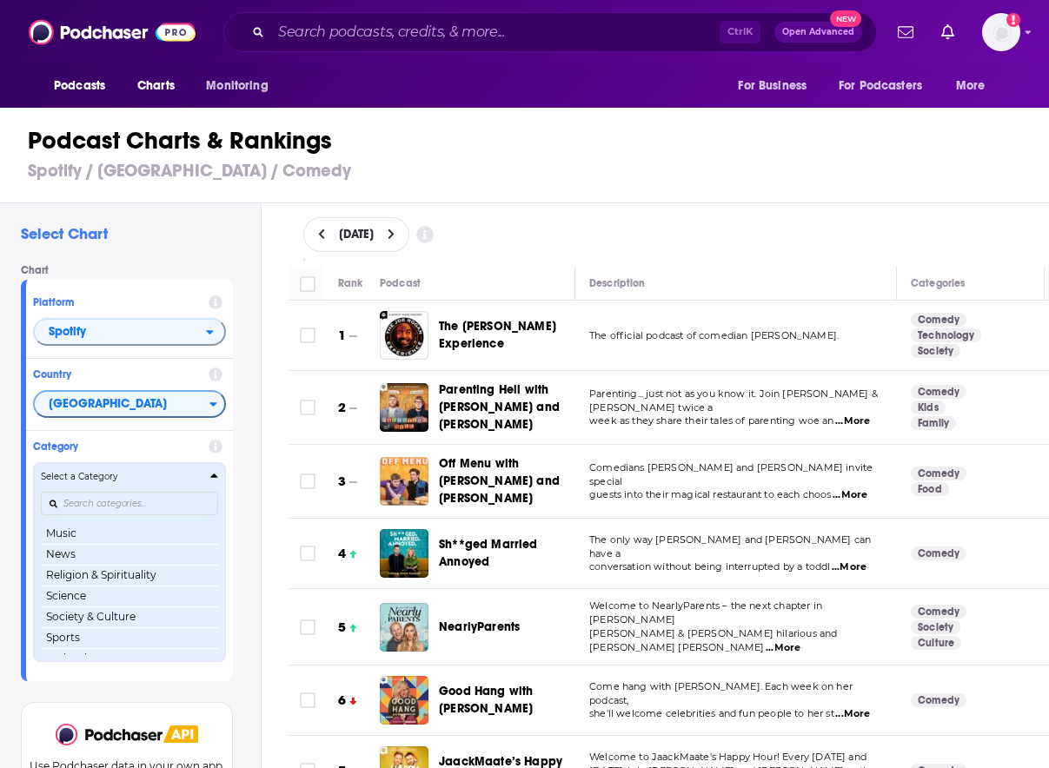
scroll to position [158, 0]
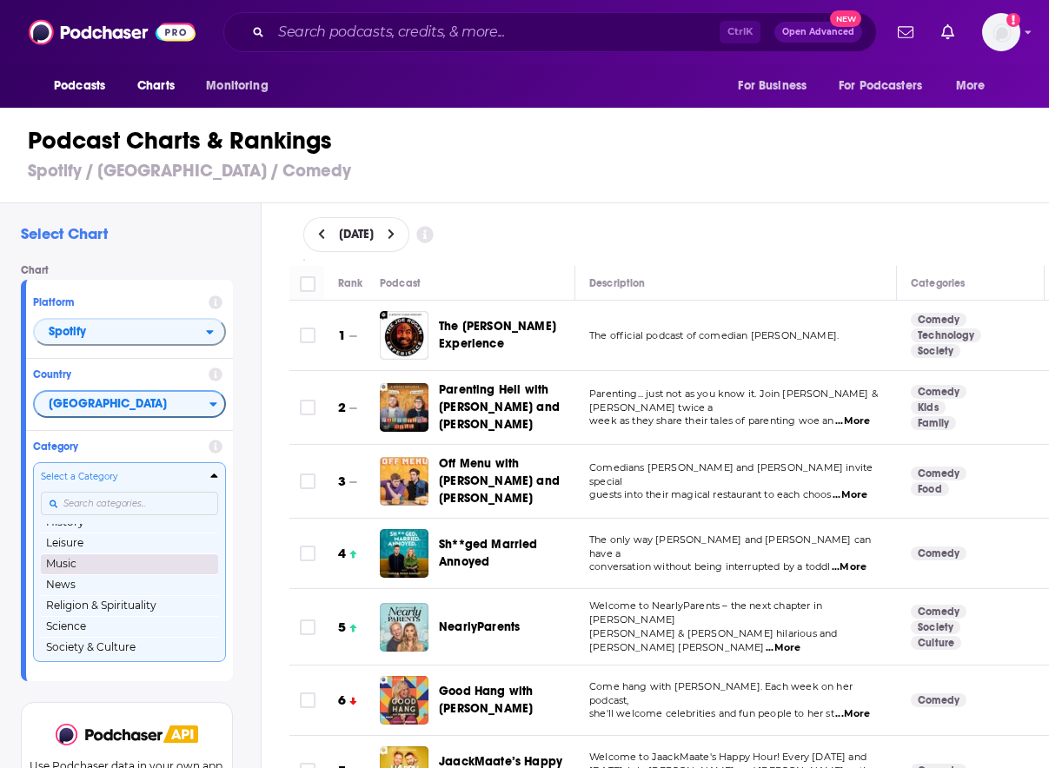
click at [103, 562] on button "Music" at bounding box center [129, 563] width 177 height 21
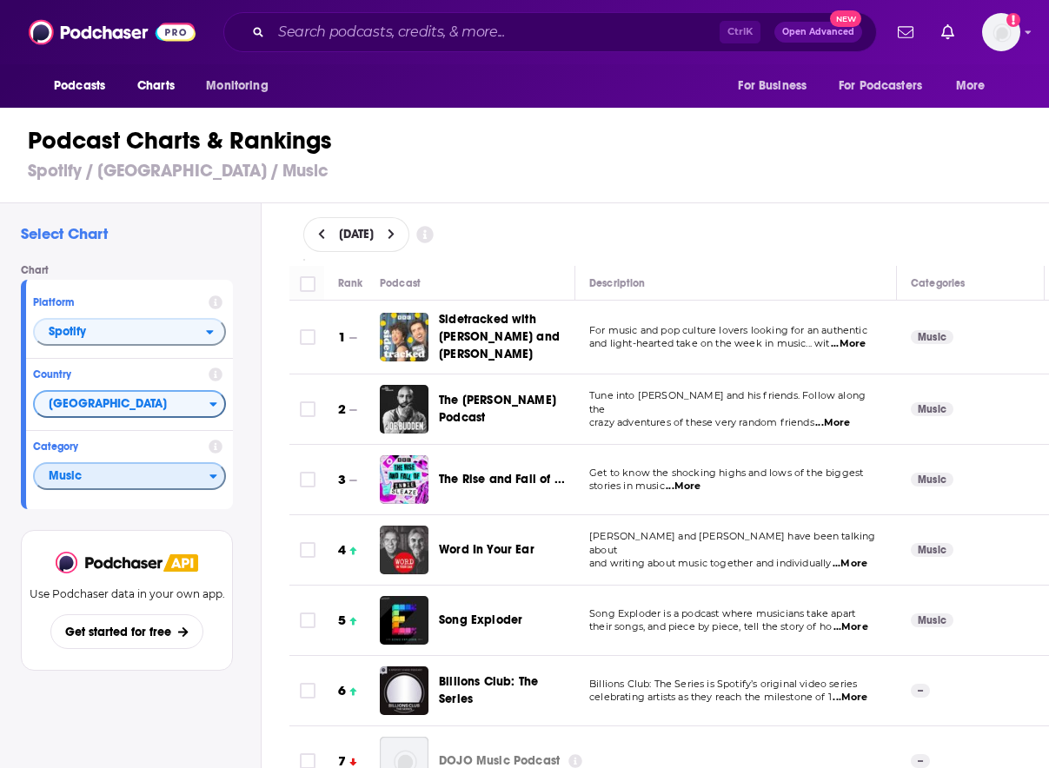
click at [97, 477] on span "Music" at bounding box center [122, 477] width 175 height 30
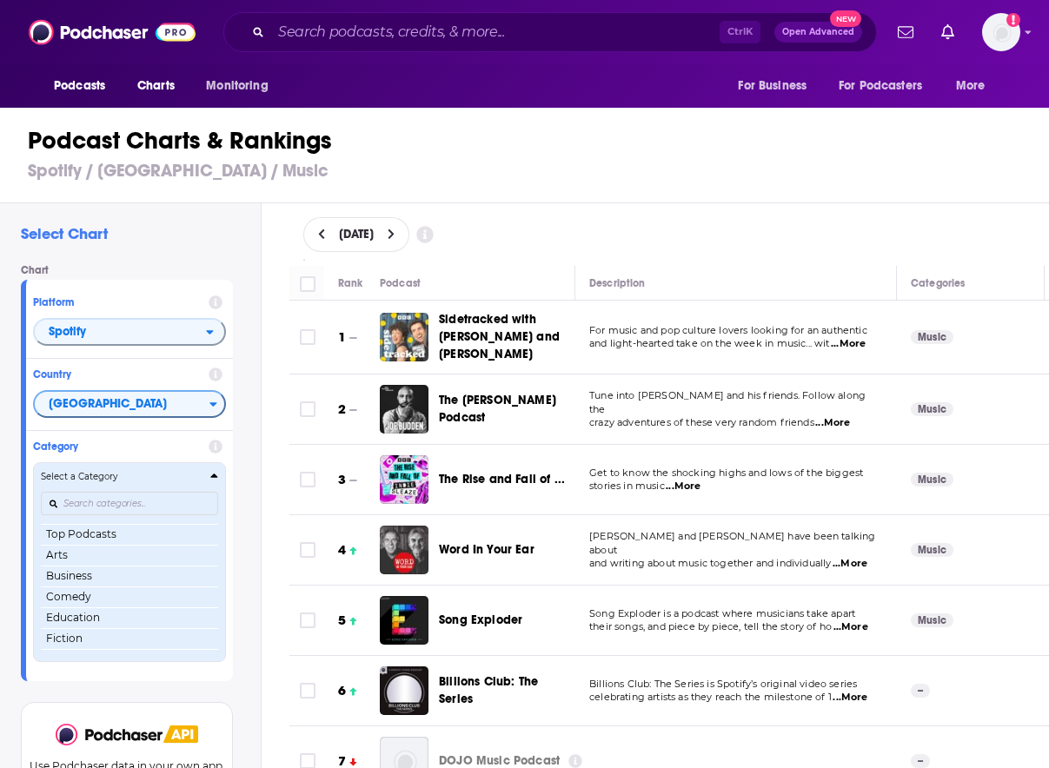
scroll to position [78, 0]
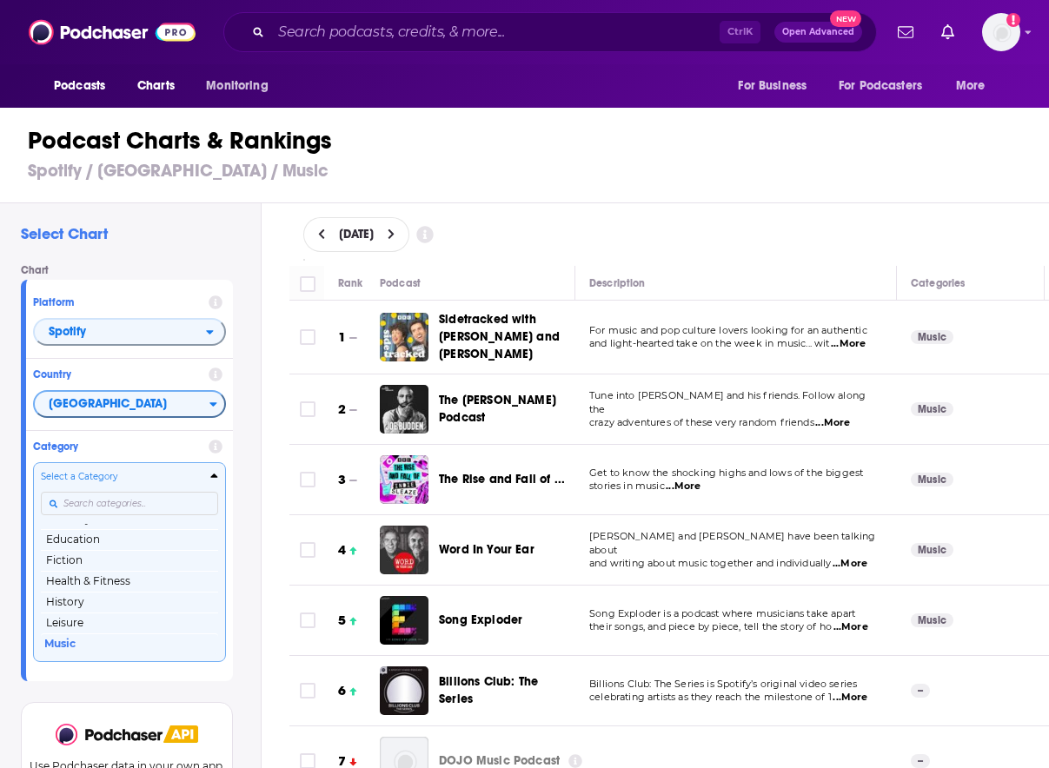
click at [96, 497] on input "Categories" at bounding box center [129, 503] width 177 height 23
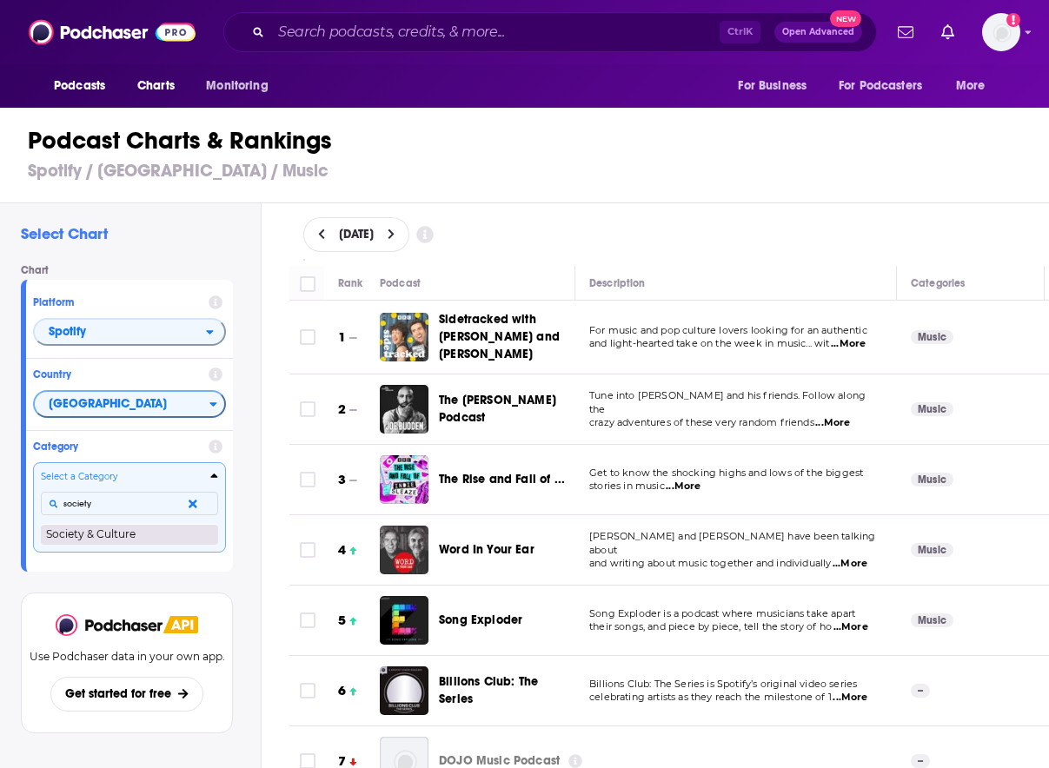
type input "society"
click at [84, 536] on button "Society & Culture" at bounding box center [129, 534] width 177 height 21
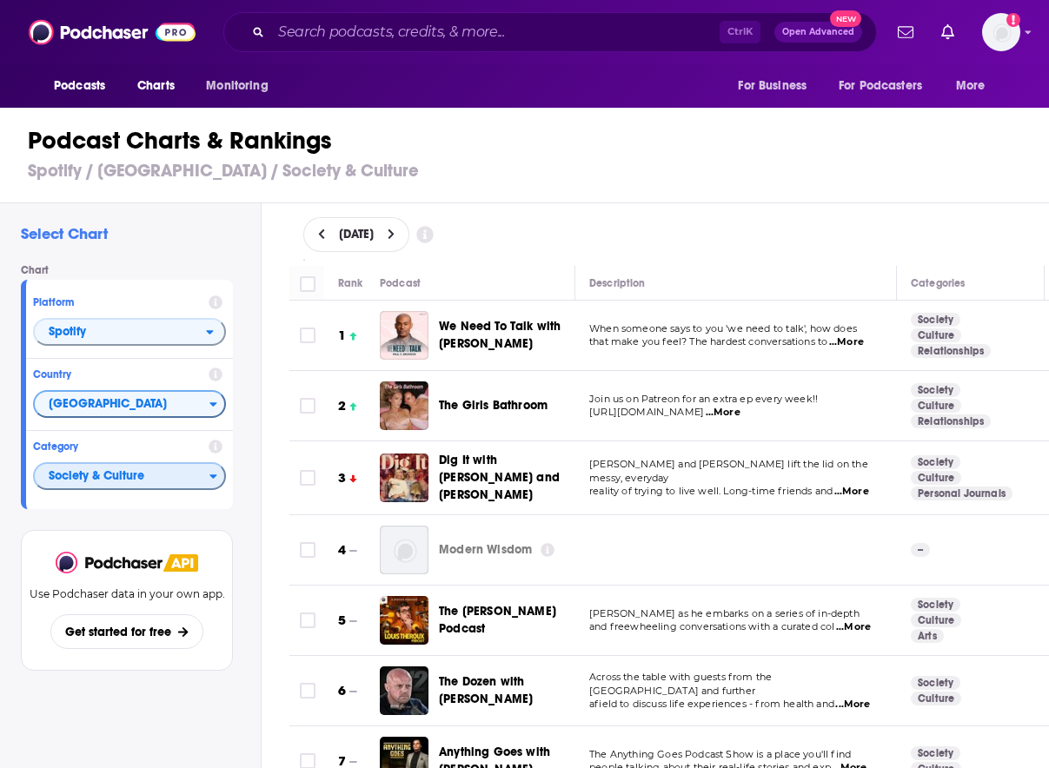
click at [89, 487] on span "Society & Culture" at bounding box center [122, 477] width 175 height 30
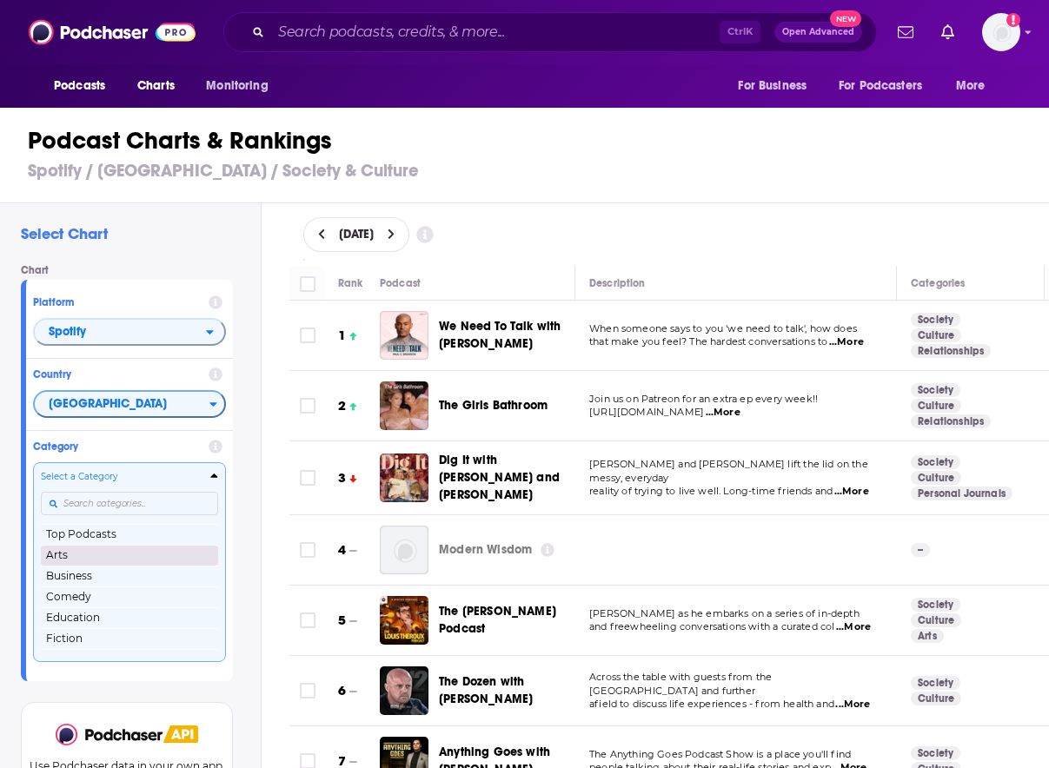
click at [88, 559] on button "Arts" at bounding box center [129, 555] width 177 height 21
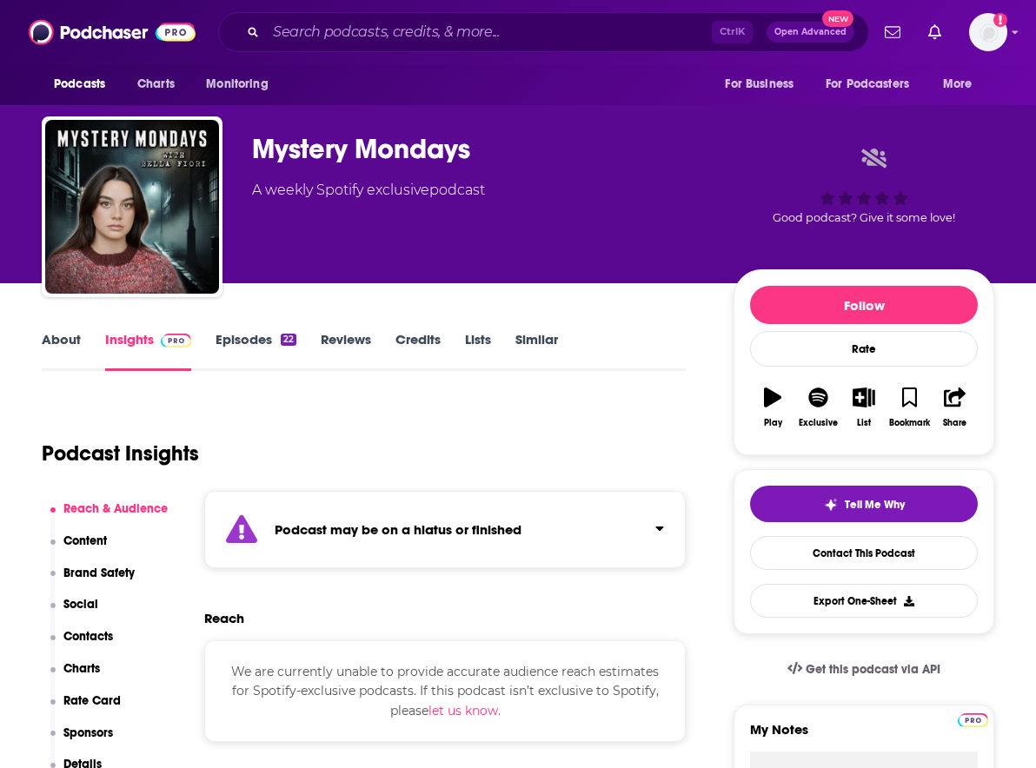
click at [255, 341] on link "Episodes 22" at bounding box center [255, 351] width 81 height 40
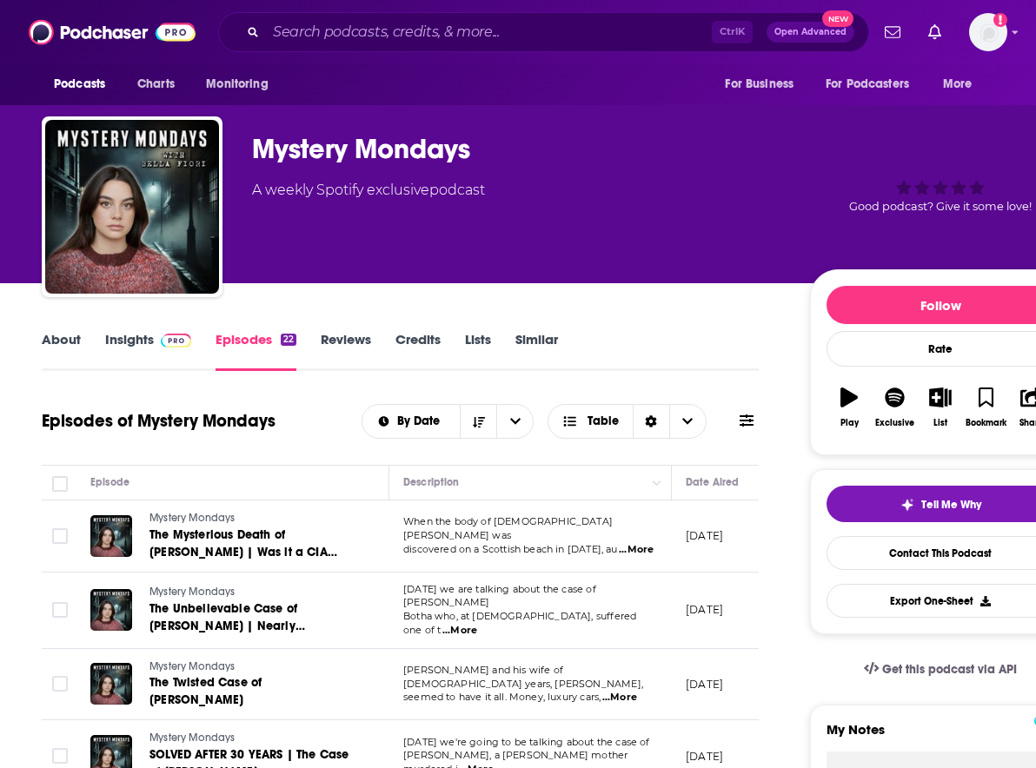
click at [149, 343] on link "Insights" at bounding box center [148, 351] width 86 height 40
